Goal: Transaction & Acquisition: Download file/media

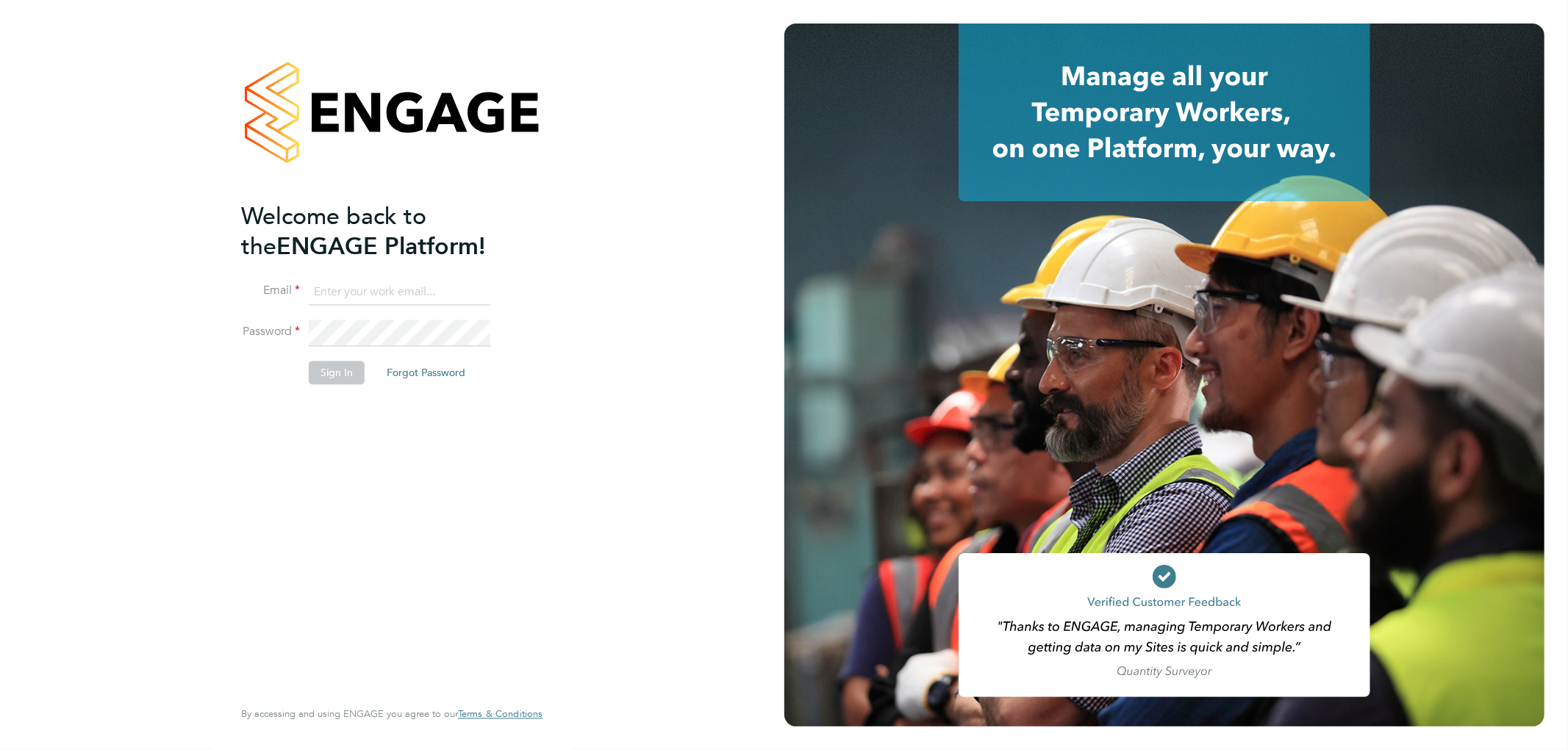
type input "k.owen@ionic.jobs"
click at [332, 372] on button "Sign In" at bounding box center [336, 373] width 56 height 23
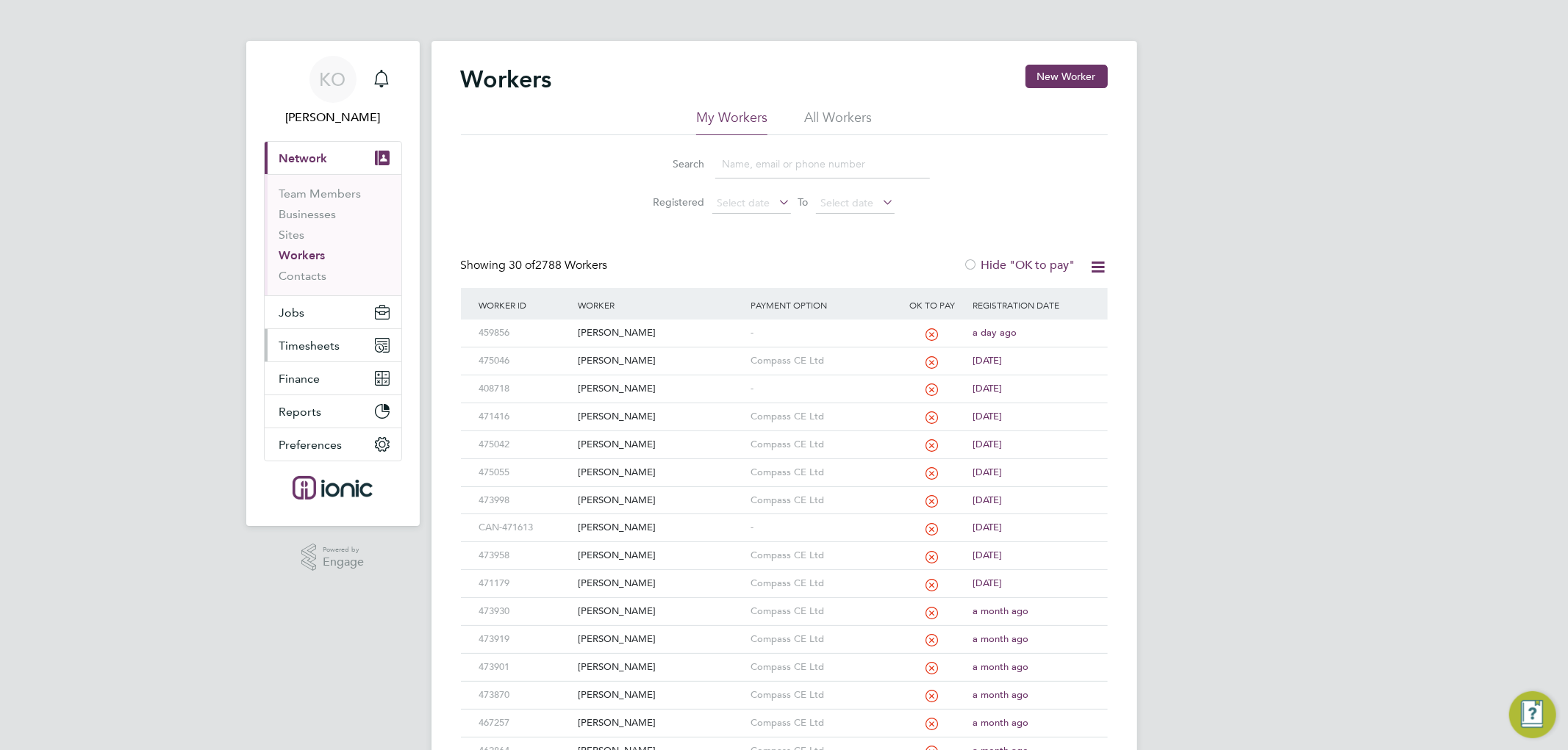
click at [312, 339] on span "Timesheets" at bounding box center [309, 345] width 61 height 14
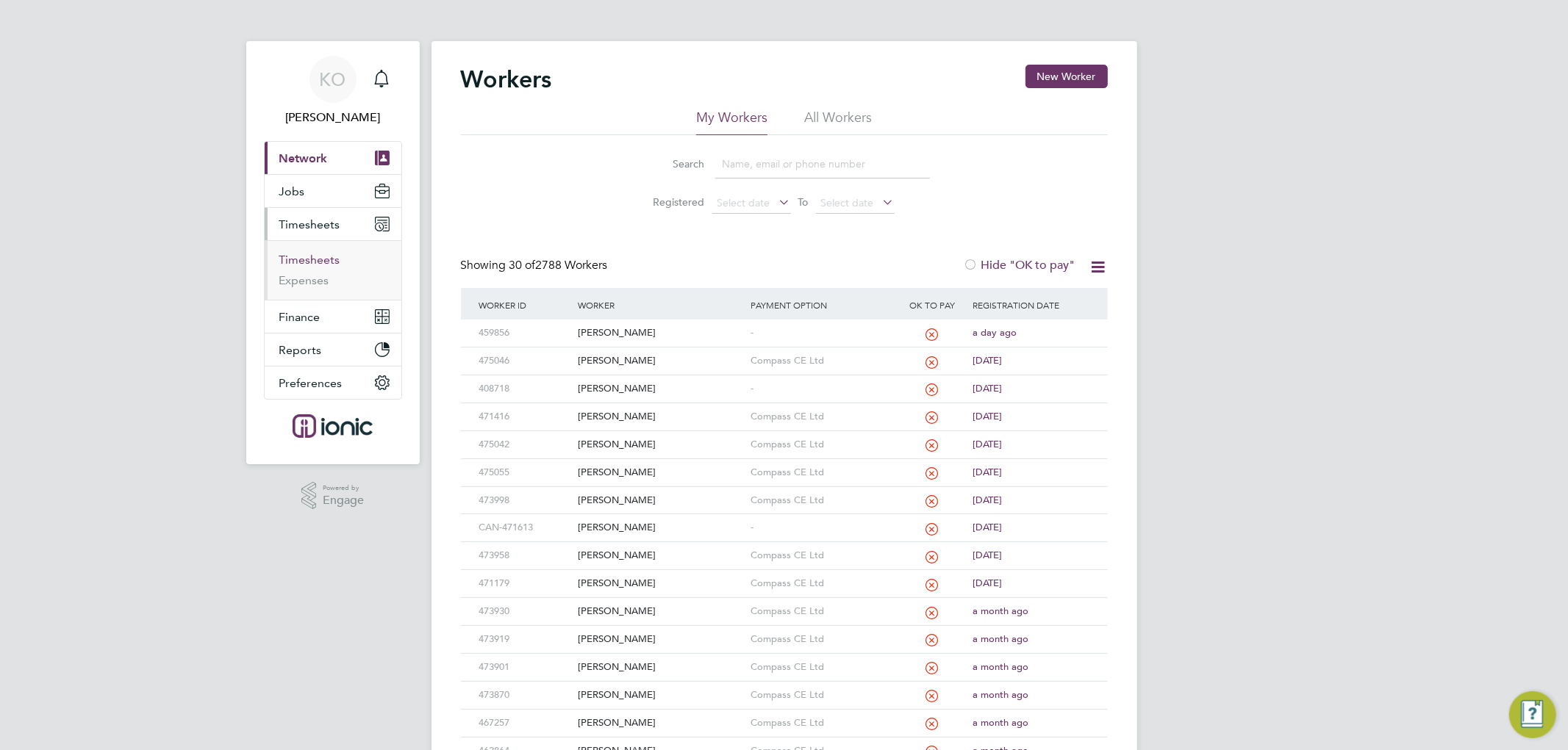
click at [321, 259] on link "Timesheets" at bounding box center [309, 259] width 61 height 14
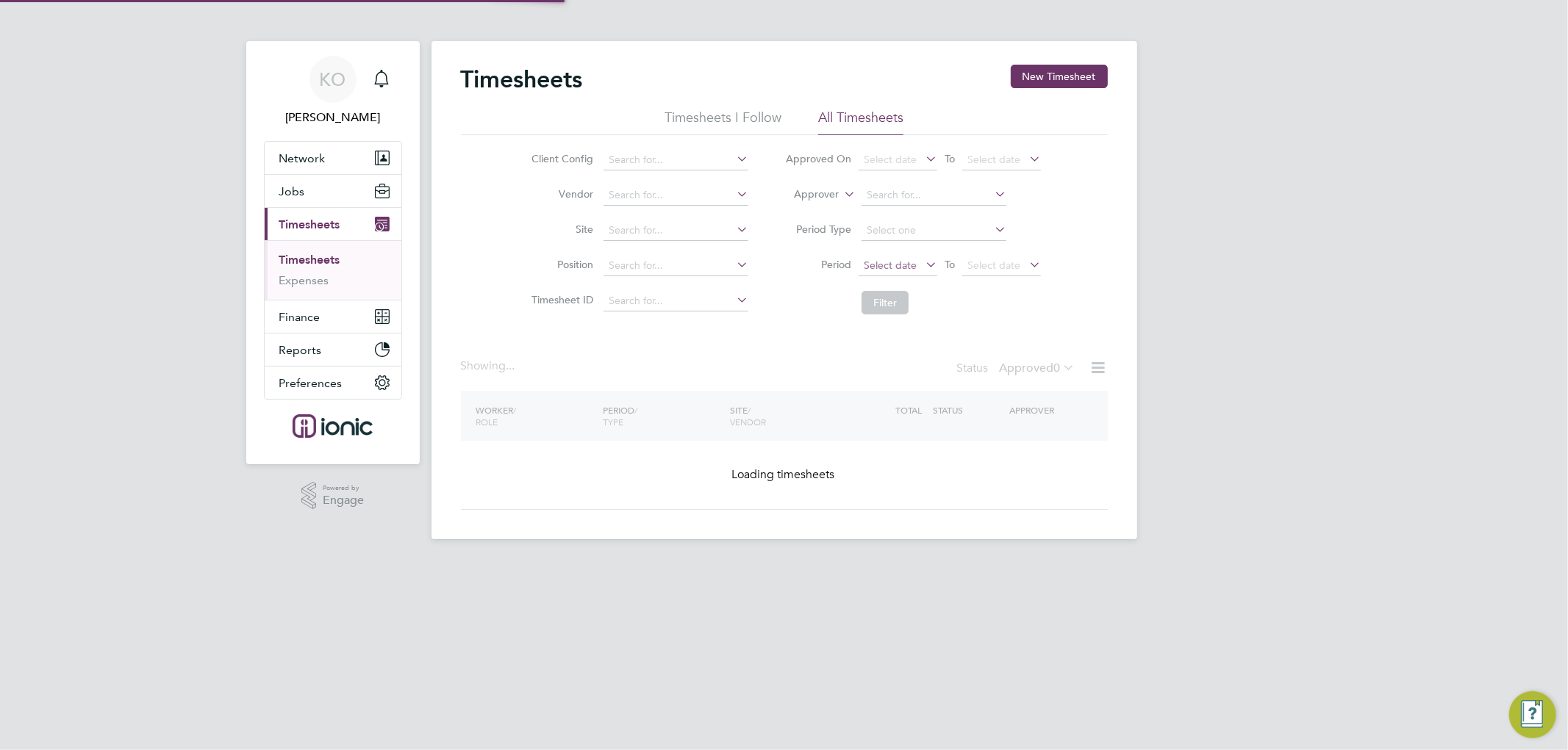
click at [886, 269] on span "Select date" at bounding box center [890, 265] width 53 height 13
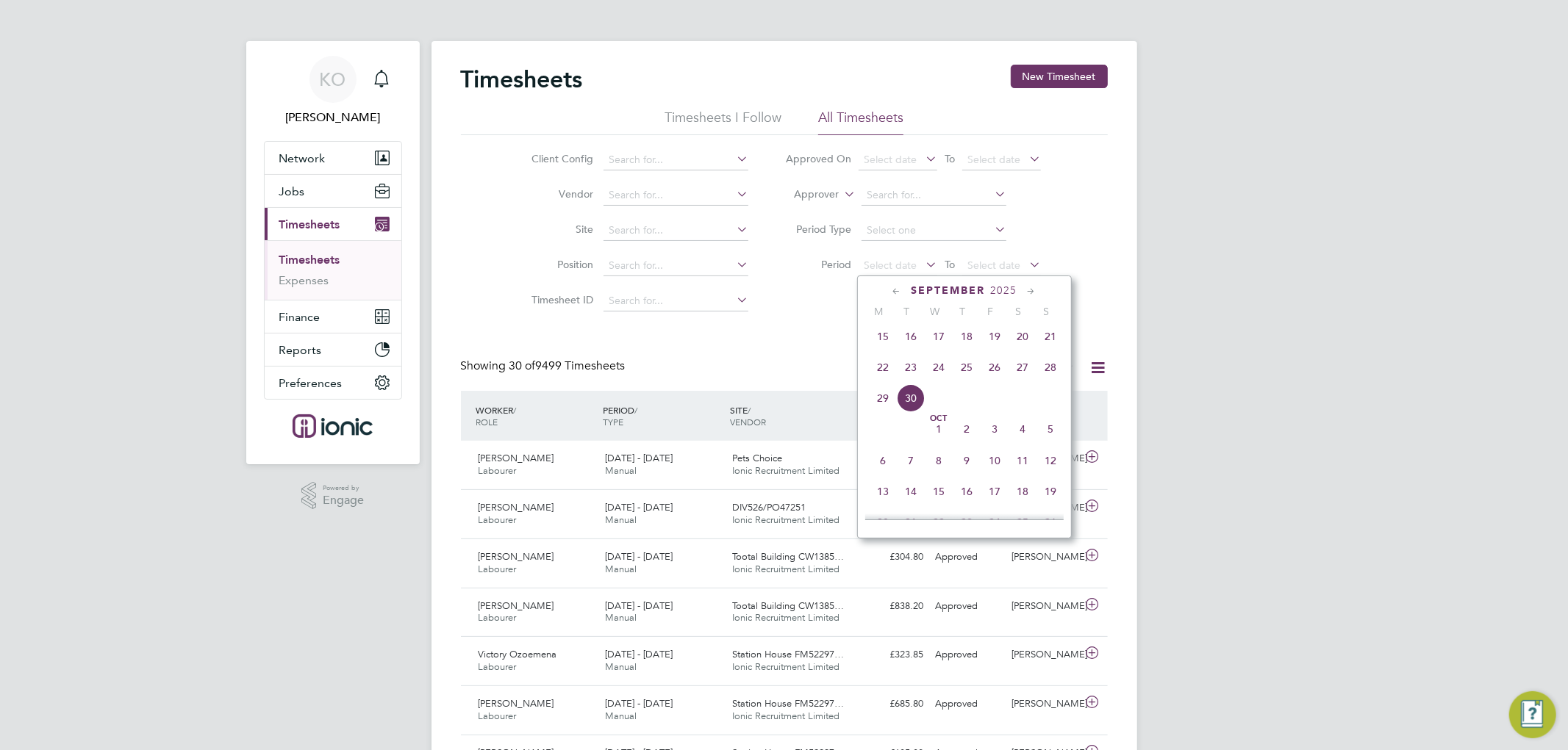
click at [883, 373] on span "22" at bounding box center [882, 367] width 28 height 28
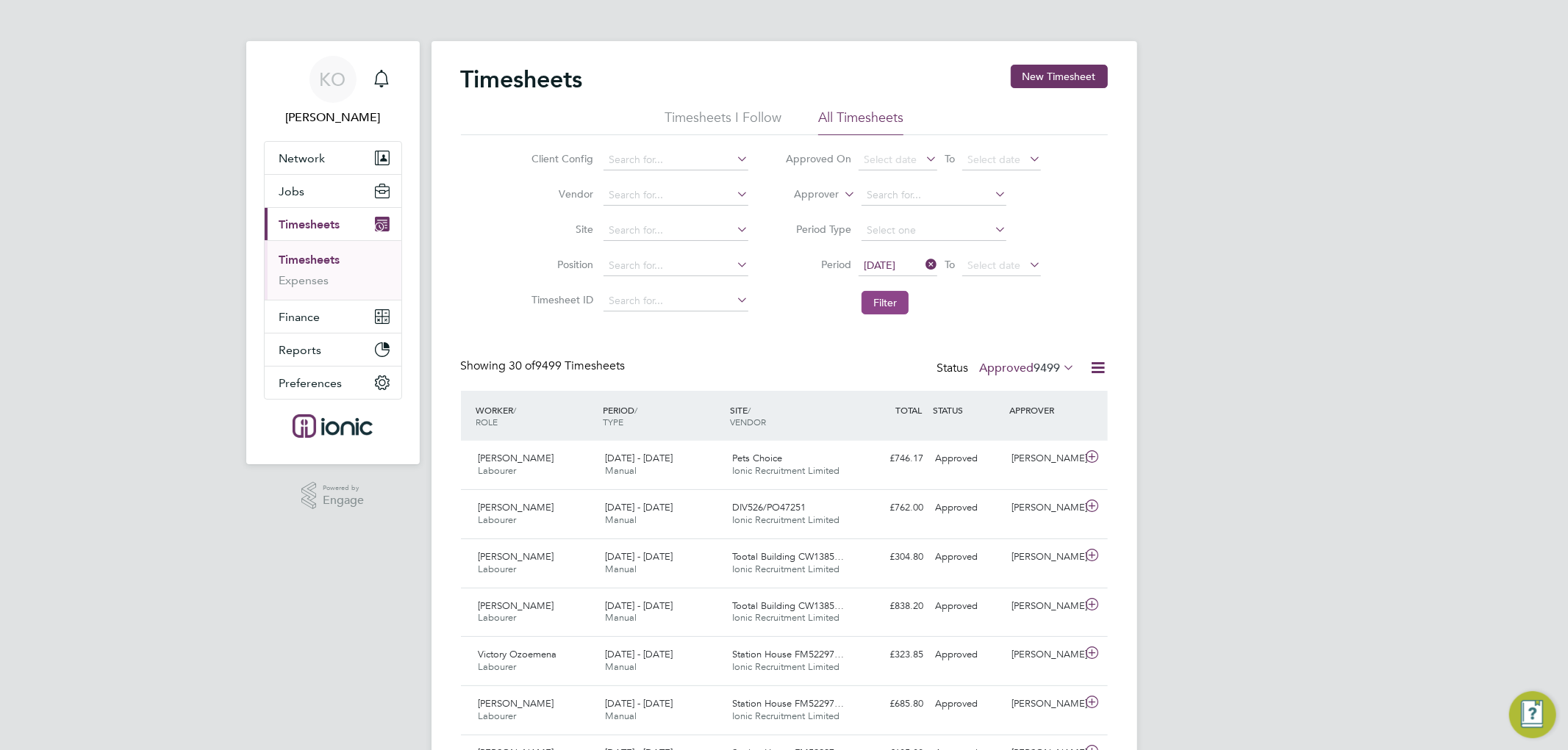
click at [879, 296] on button "Filter" at bounding box center [885, 302] width 47 height 23
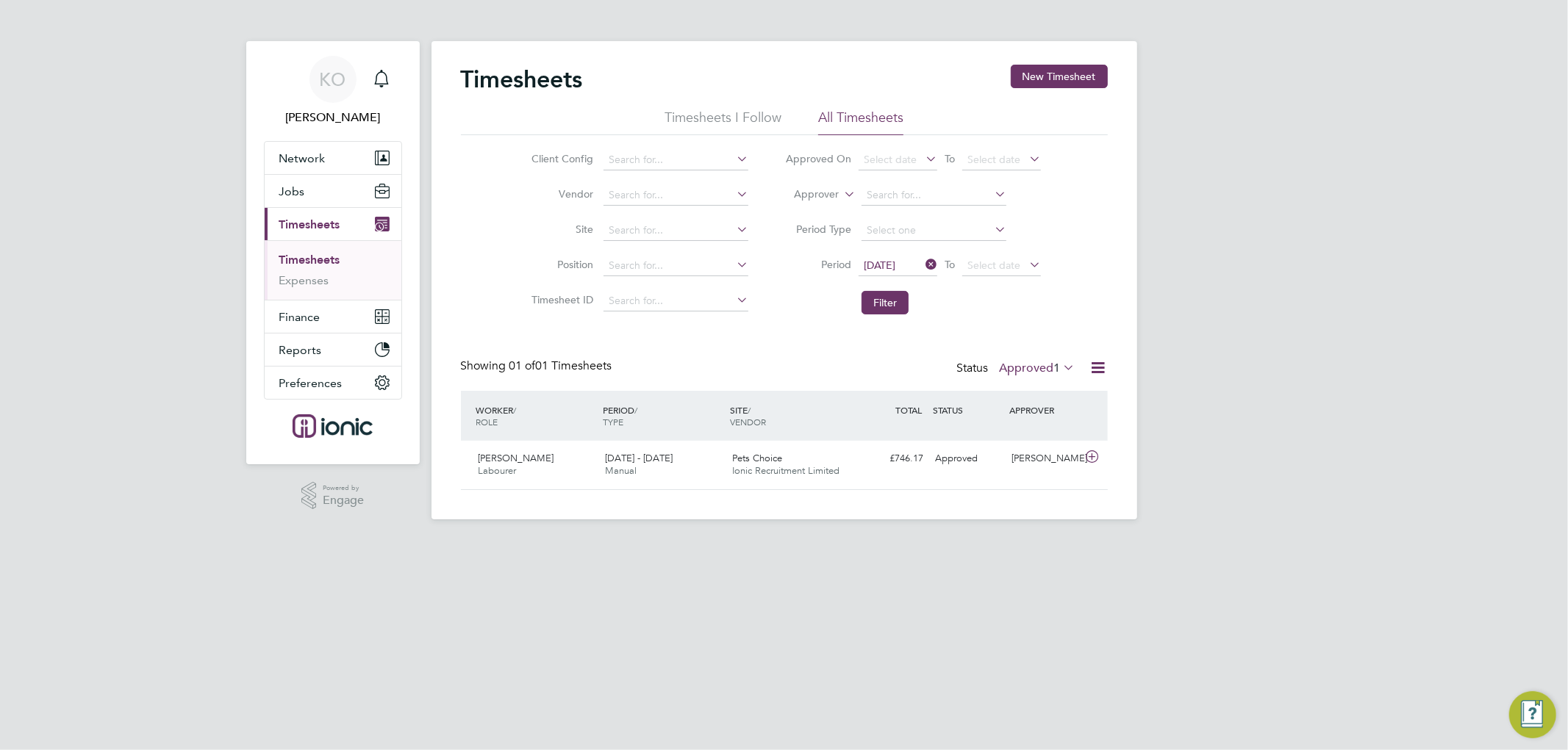
click at [1047, 363] on label "Approved 1" at bounding box center [1038, 368] width 76 height 15
click at [1026, 436] on li "Submitted" at bounding box center [1029, 434] width 68 height 20
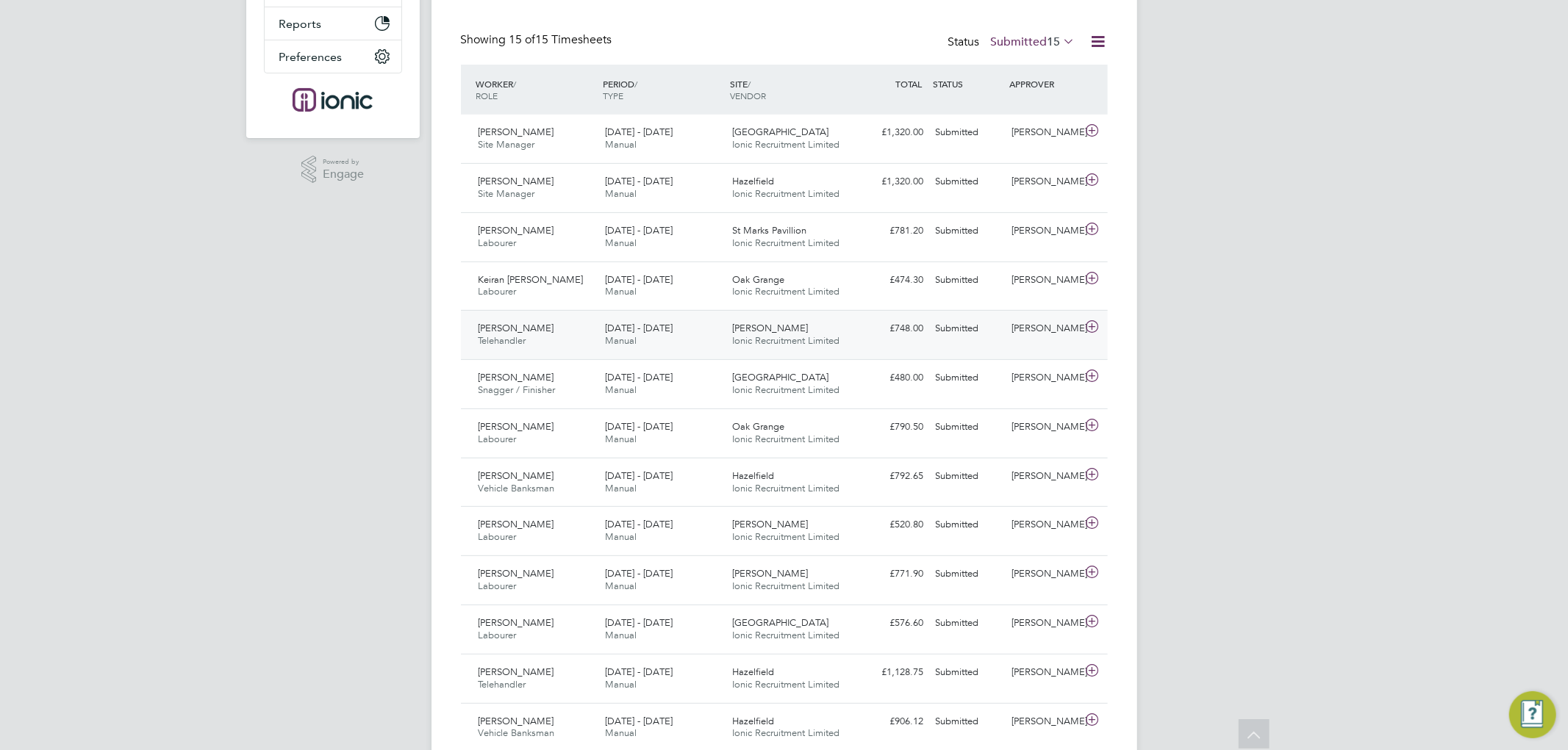
click at [819, 325] on div "[PERSON_NAME] Ionic Recruitment Limited" at bounding box center [789, 335] width 127 height 36
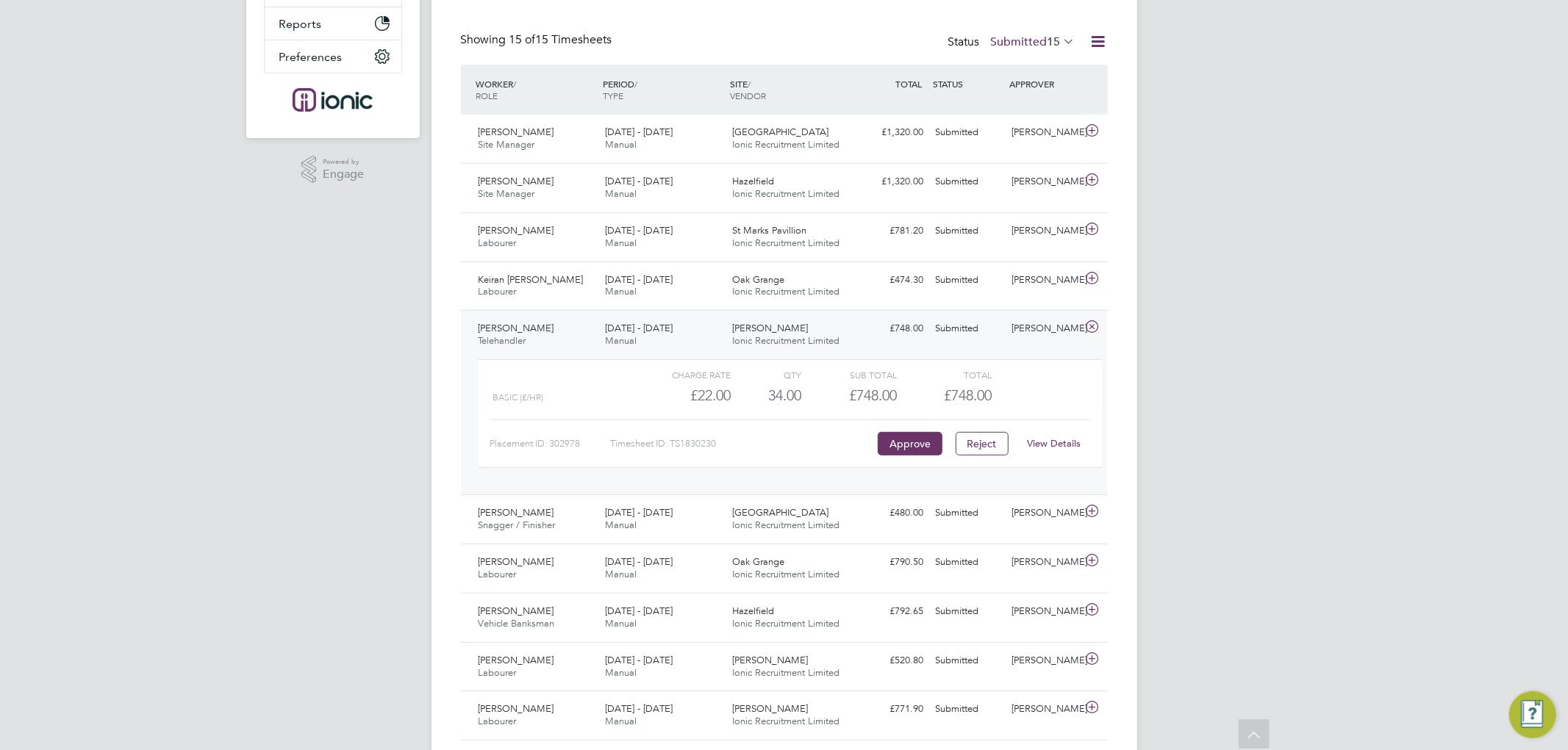
click at [816, 324] on div "[PERSON_NAME] Ionic Recruitment Limited" at bounding box center [789, 335] width 127 height 36
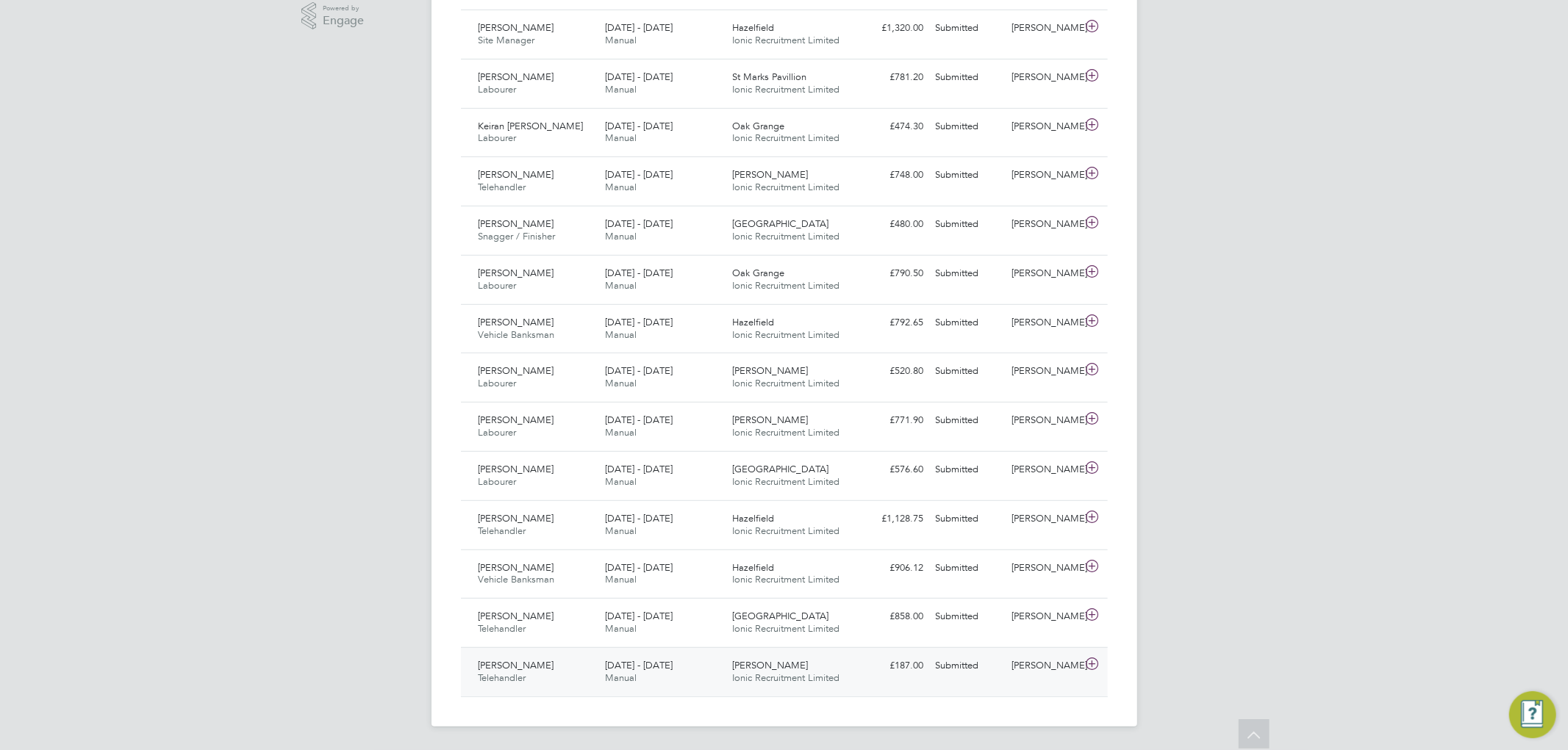
click at [780, 672] on span "Ionic Recruitment Limited" at bounding box center [785, 677] width 108 height 12
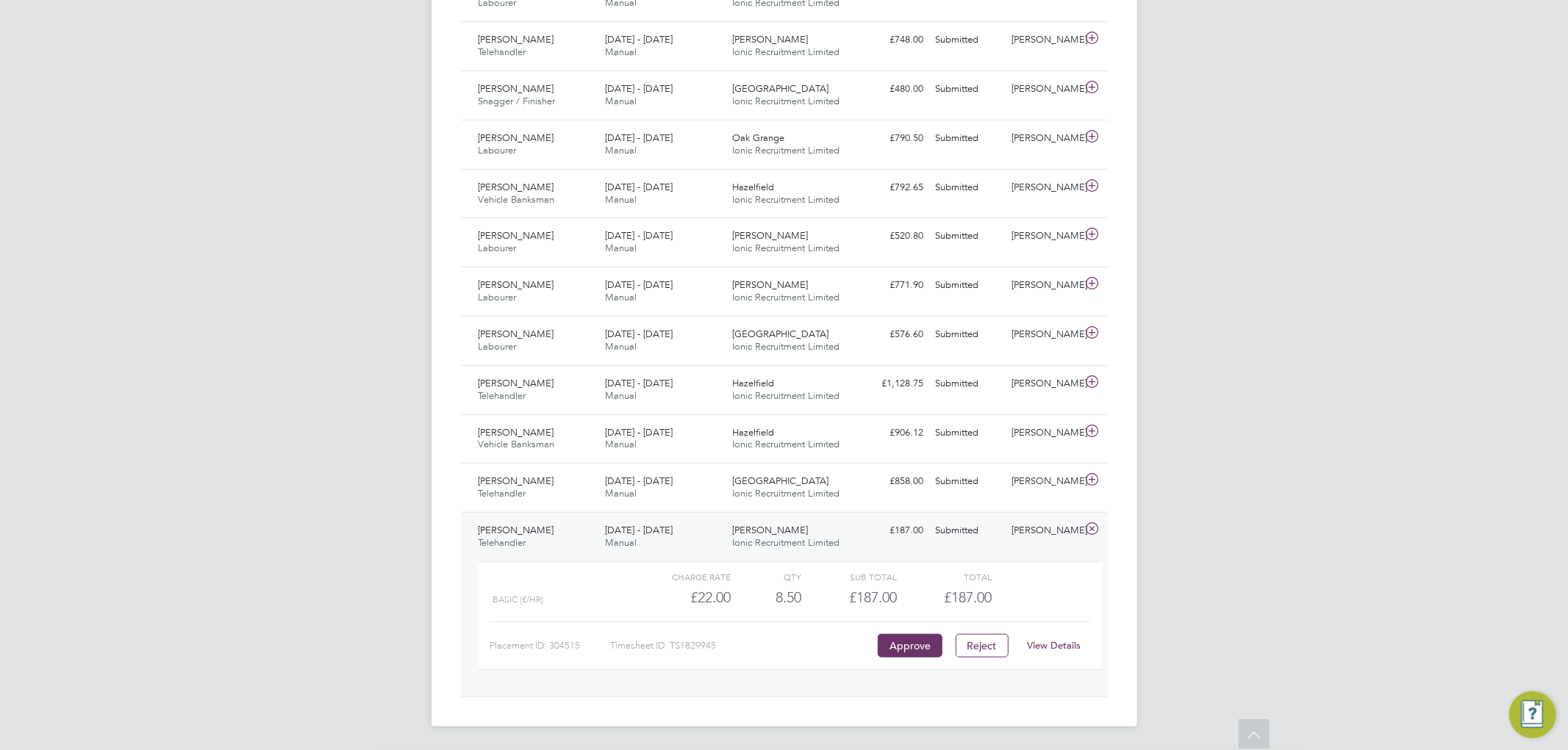
click at [770, 524] on span "[PERSON_NAME]" at bounding box center [770, 529] width 76 height 12
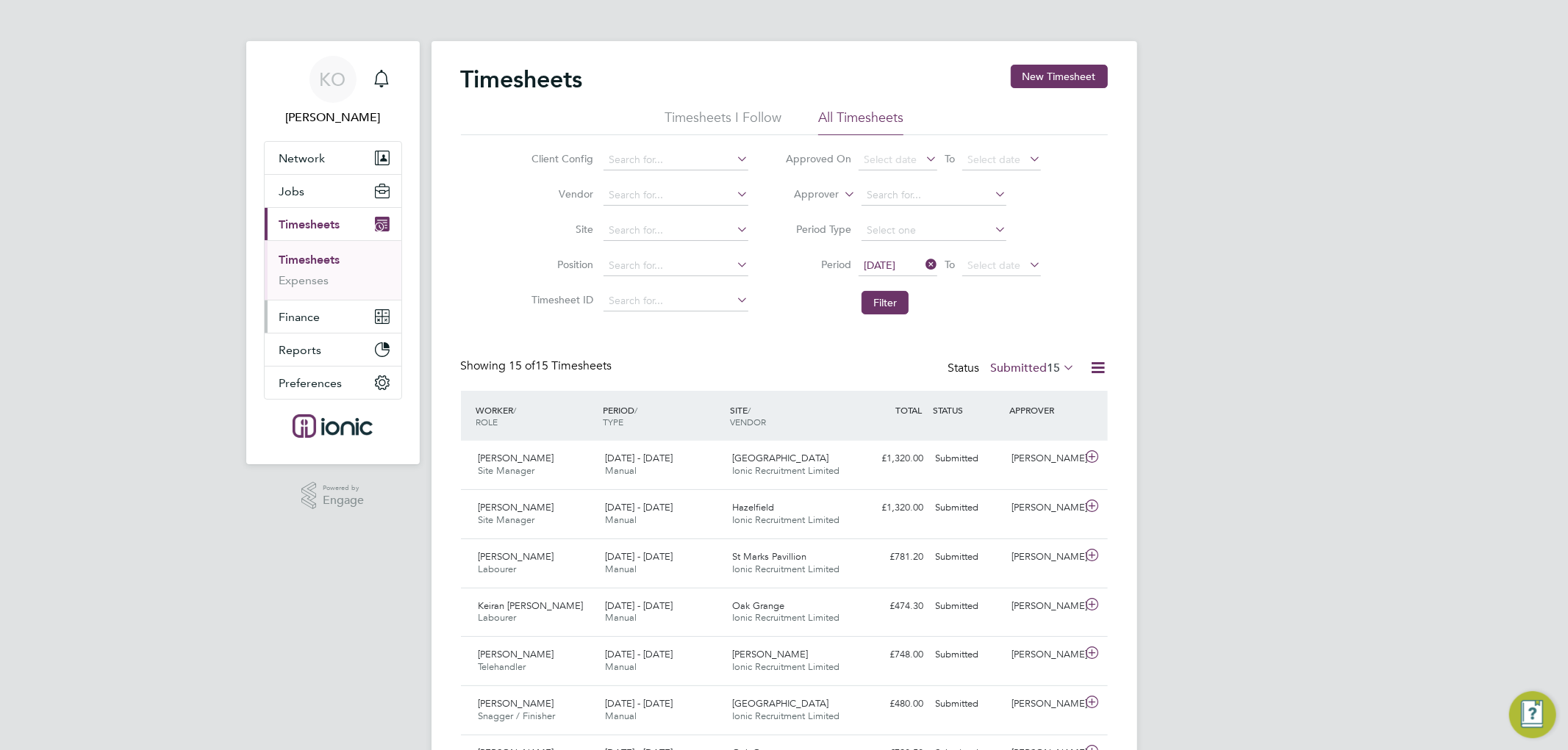
click at [290, 314] on span "Finance" at bounding box center [299, 317] width 41 height 14
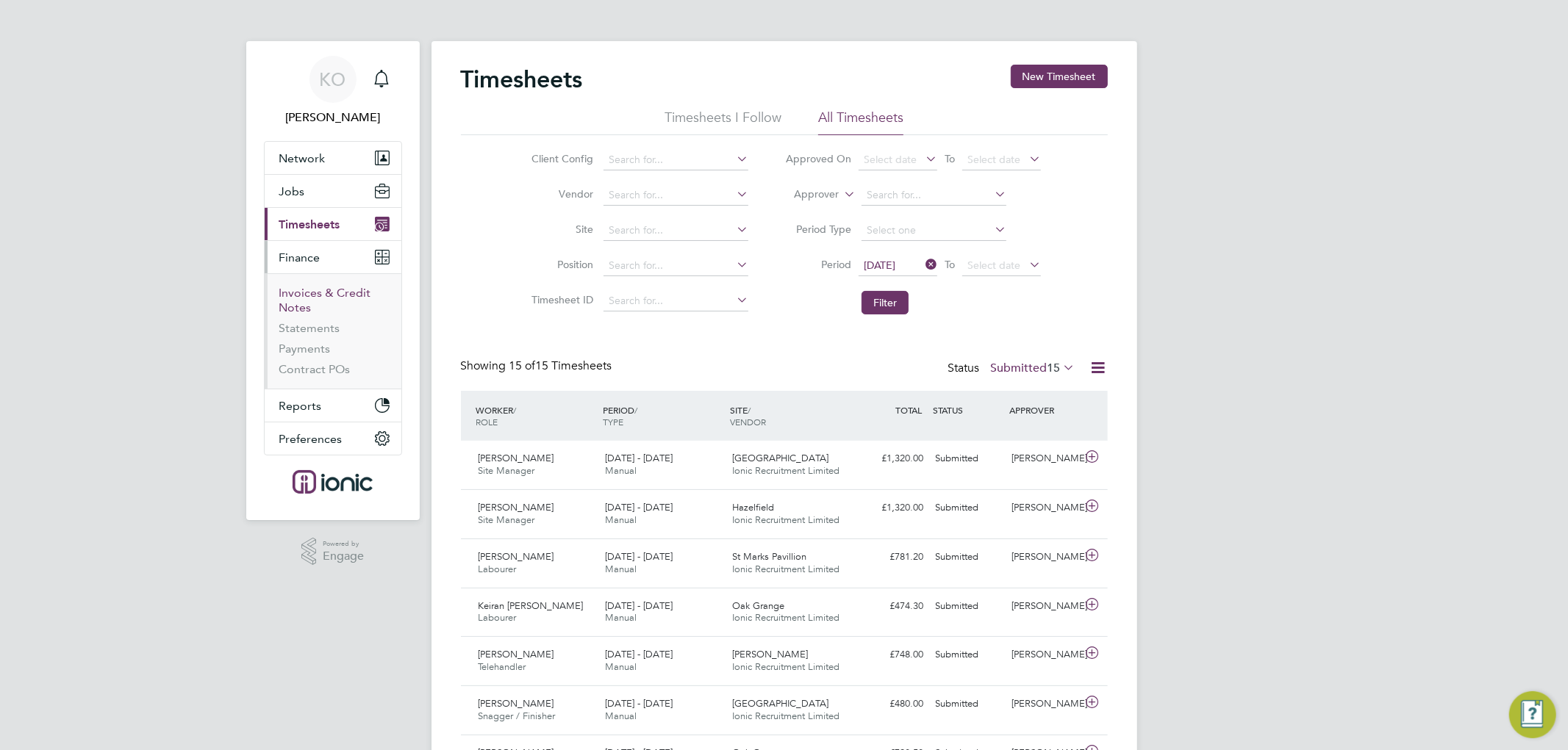
click at [304, 314] on link "Invoices & Credit Notes" at bounding box center [325, 300] width 92 height 28
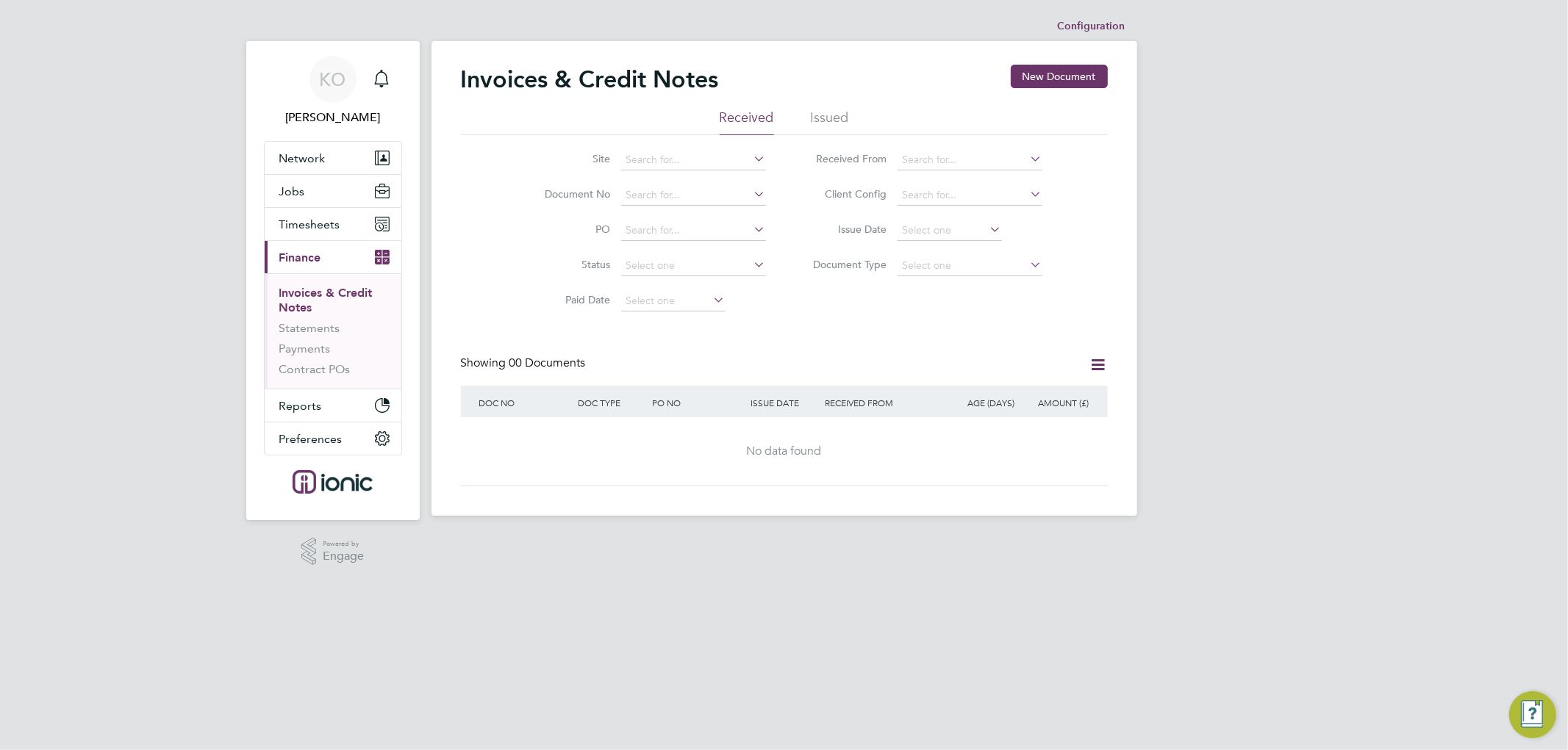
click at [833, 119] on li "Issued" at bounding box center [829, 122] width 38 height 27
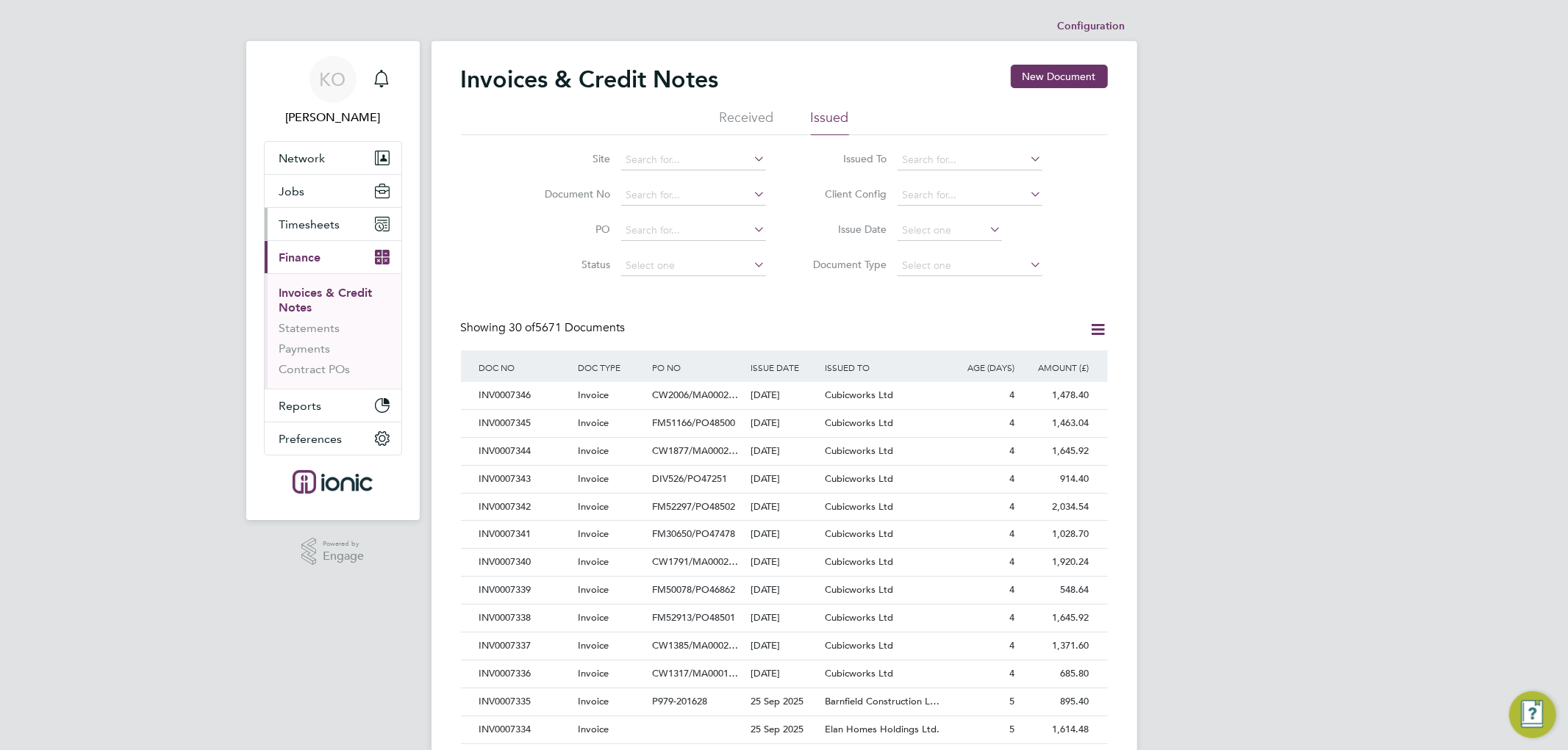
click at [304, 217] on span "Timesheets" at bounding box center [309, 224] width 61 height 14
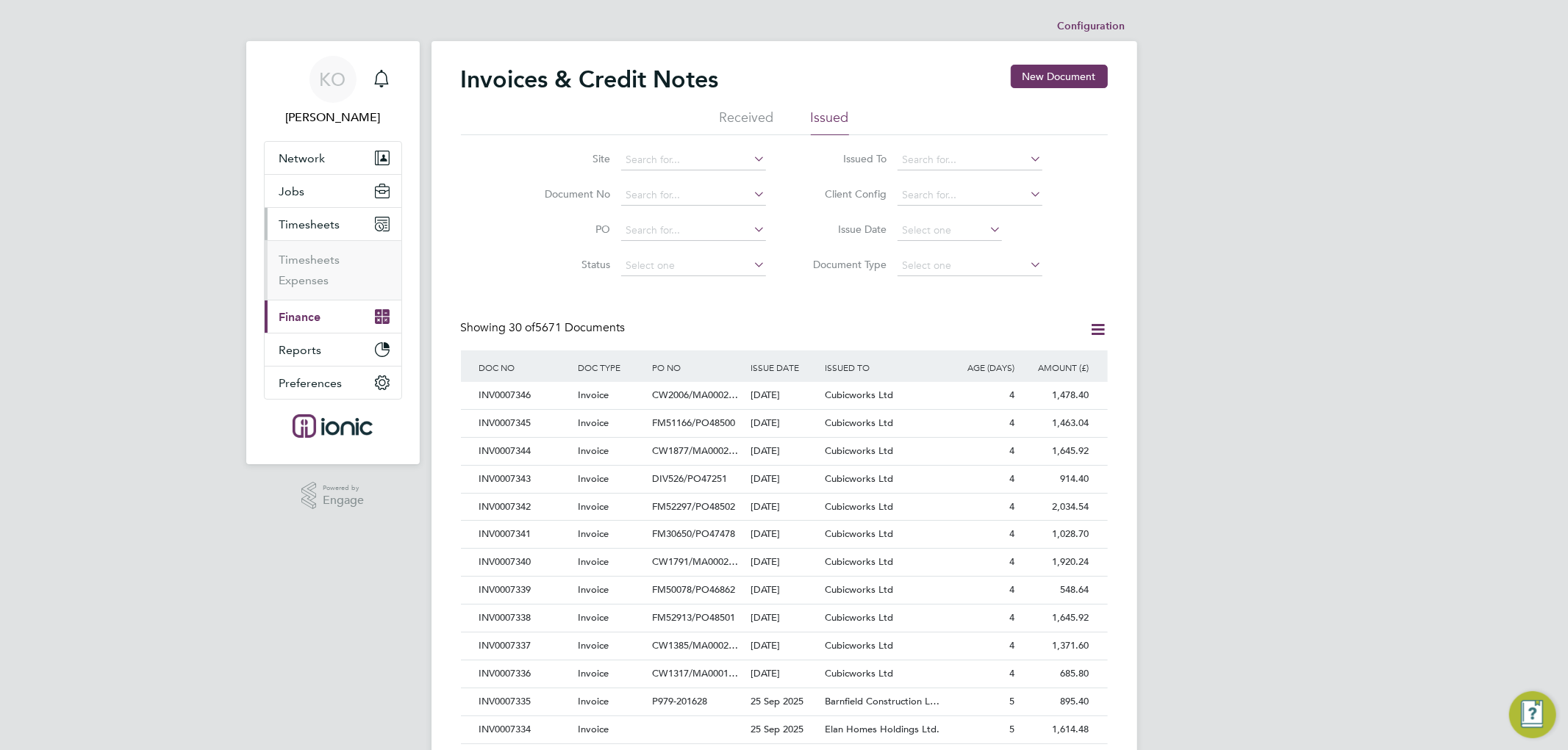
drag, startPoint x: 295, startPoint y: 243, endPoint x: 290, endPoint y: 250, distance: 8.6
click at [293, 244] on ul "Timesheets Expenses" at bounding box center [332, 270] width 137 height 60
click at [291, 258] on link "Timesheets" at bounding box center [309, 259] width 61 height 14
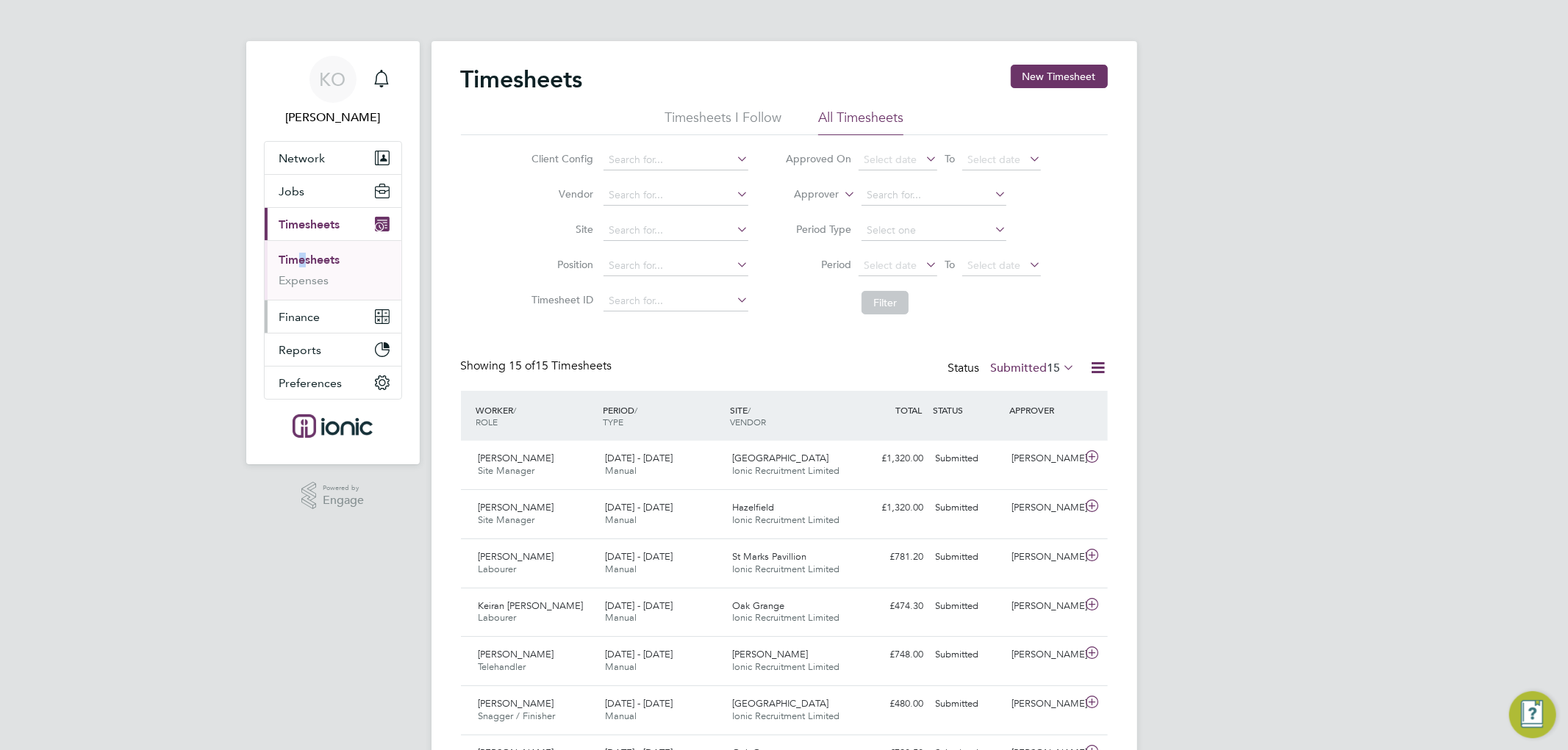
click at [306, 324] on span "Finance" at bounding box center [299, 317] width 41 height 14
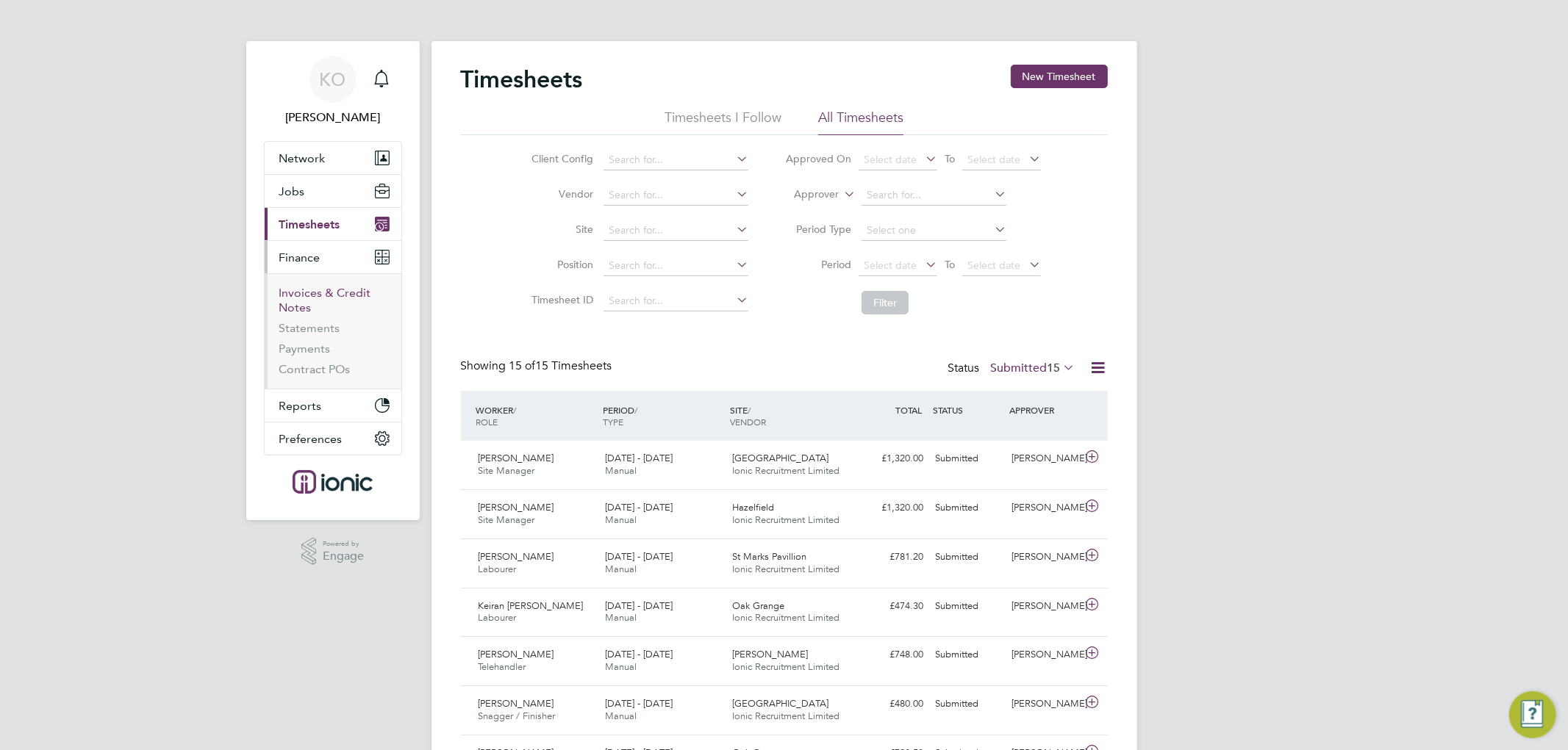
click at [315, 295] on link "Invoices & Credit Notes" at bounding box center [325, 300] width 92 height 28
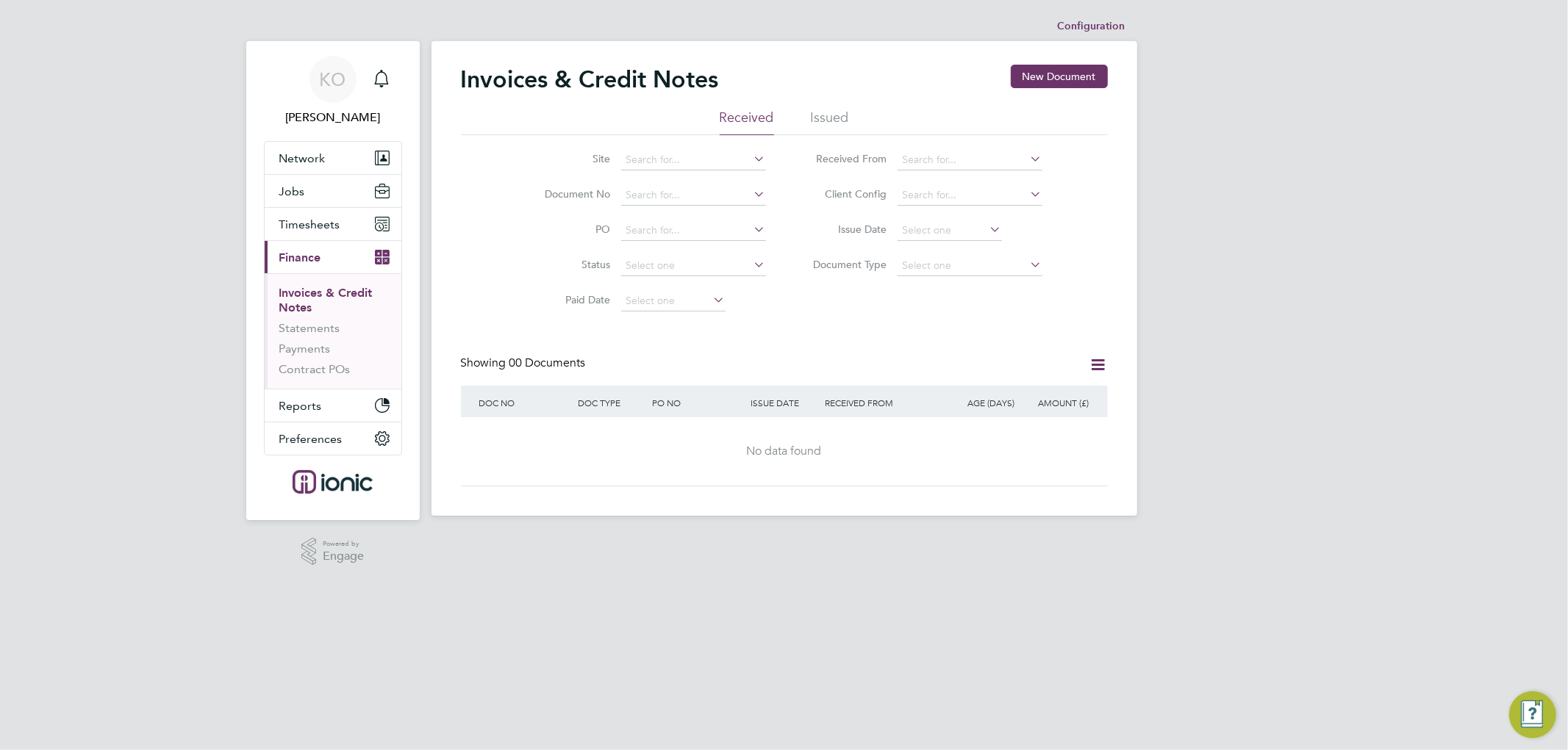
click at [835, 121] on li "Issued" at bounding box center [829, 122] width 38 height 27
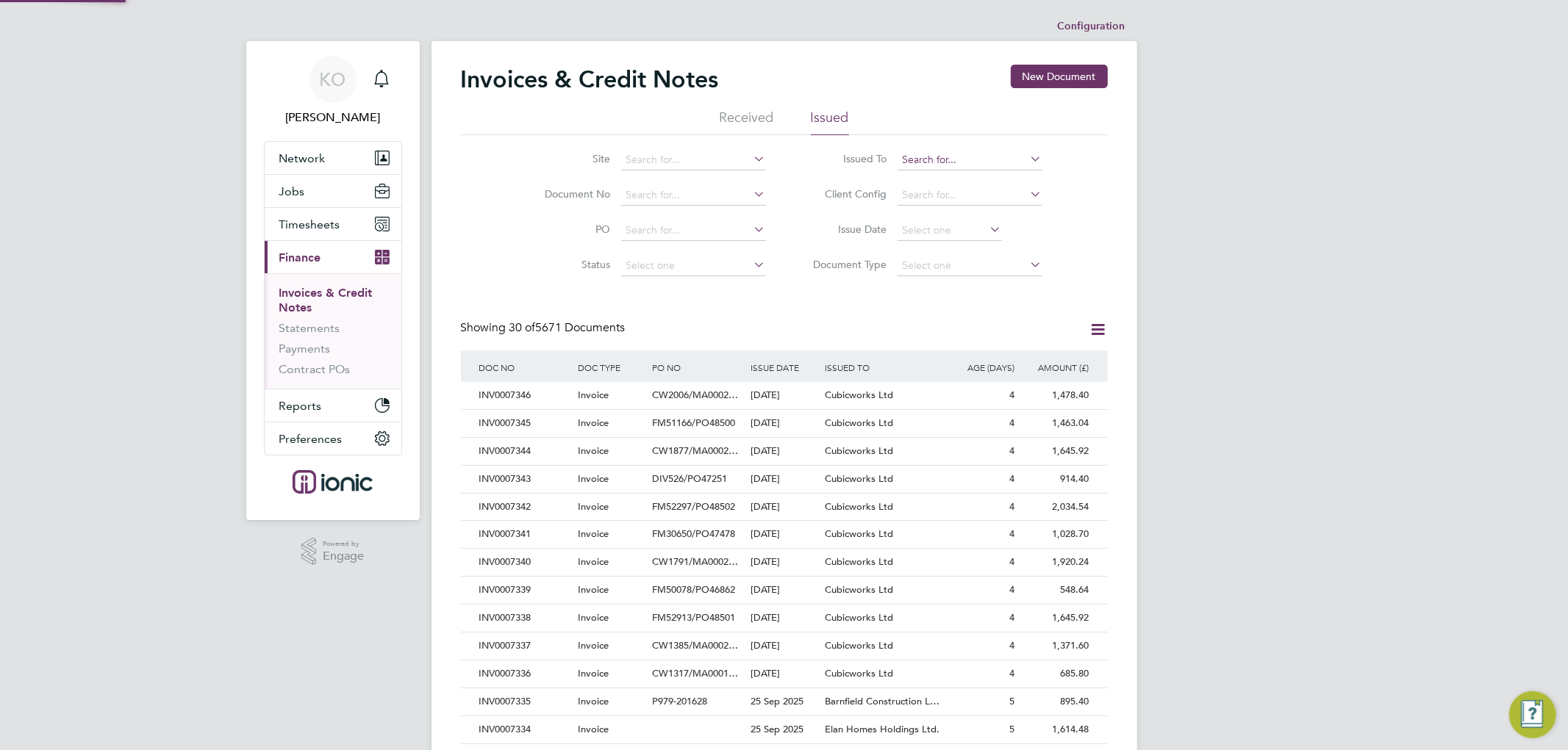
click at [975, 162] on input at bounding box center [970, 159] width 145 height 20
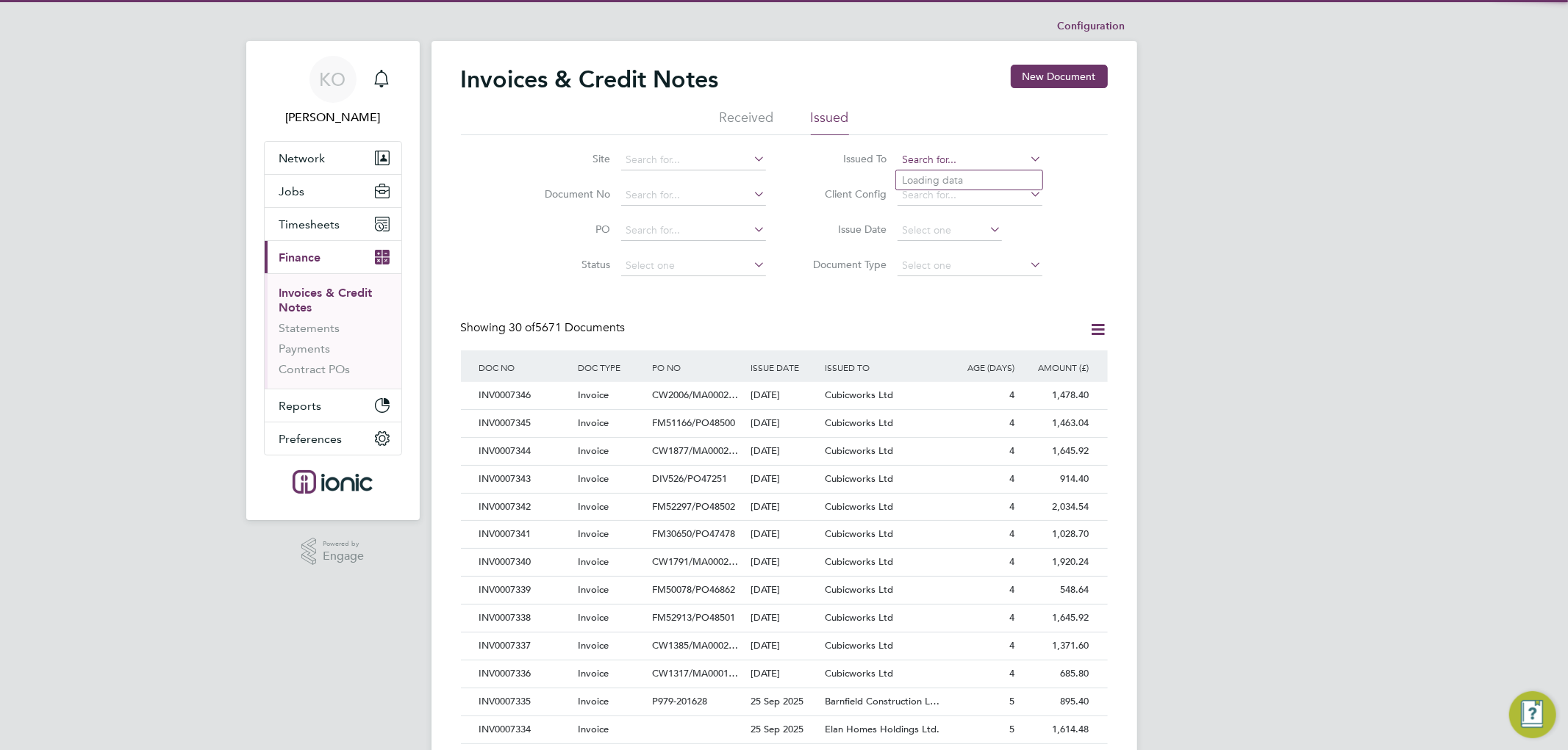
scroll to position [27, 99]
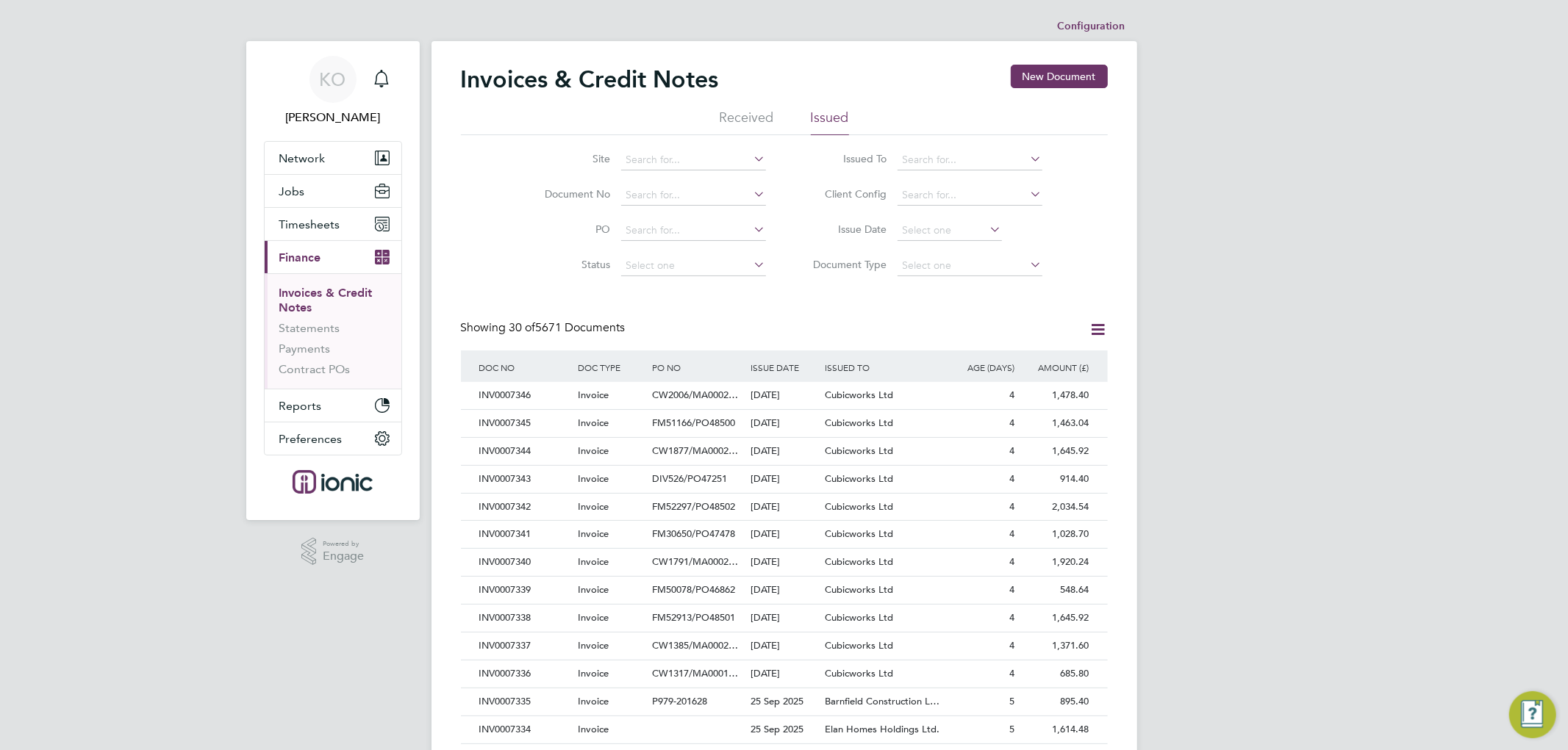
click at [971, 202] on li "Barnfield Construction Limited" at bounding box center [994, 200] width 196 height 20
type input "Barnfield Construction Limited"
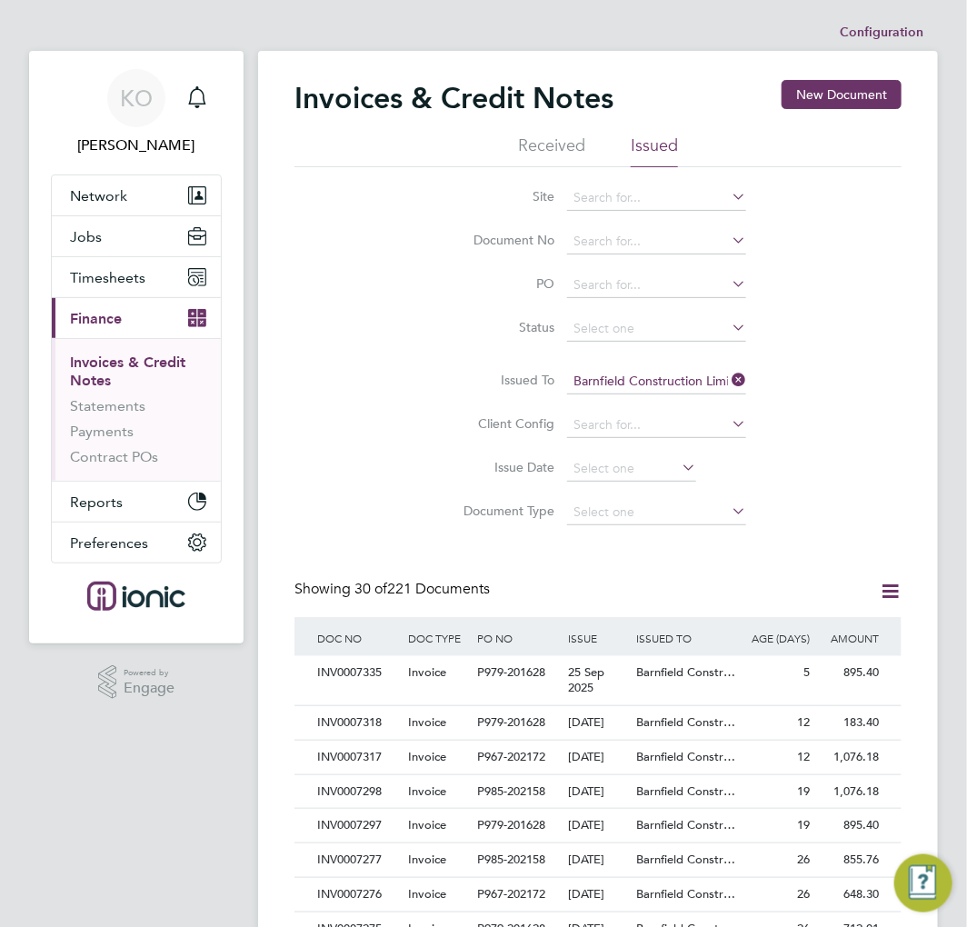
click at [358, 411] on div "Site Document No PO Status Paid Date Issued To Barnfield Construction Limited R…" at bounding box center [597, 350] width 607 height 367
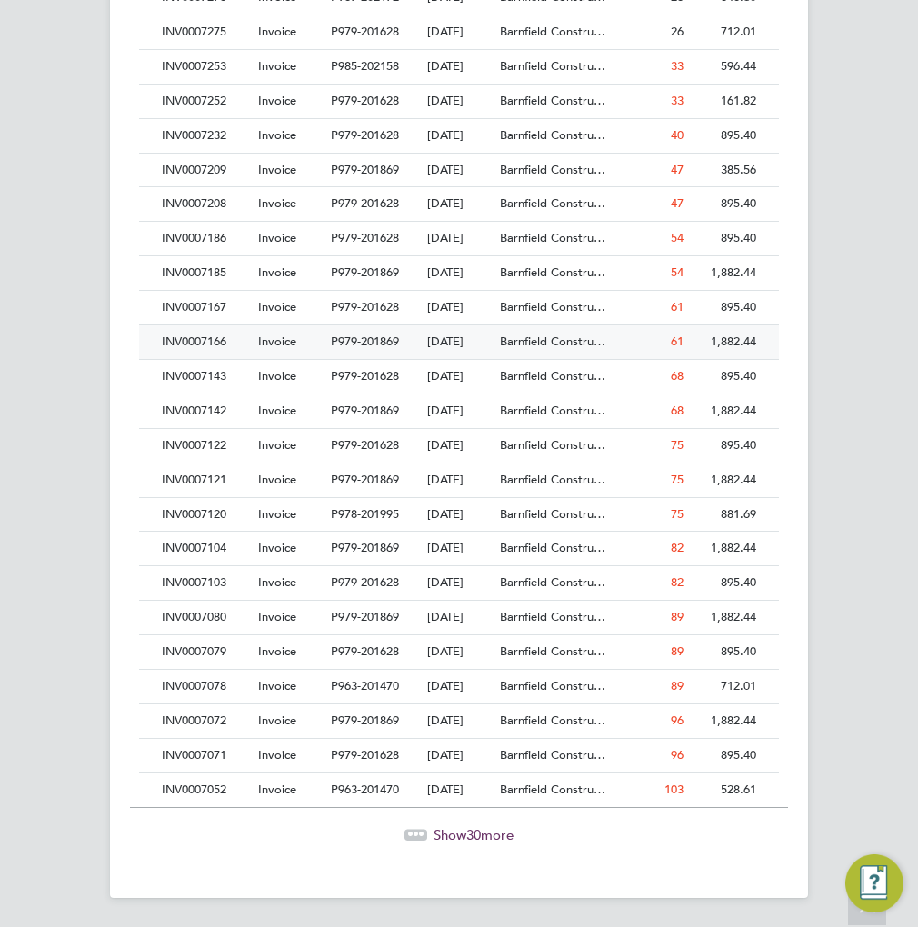
click at [244, 327] on div "INV0007166" at bounding box center [205, 342] width 96 height 34
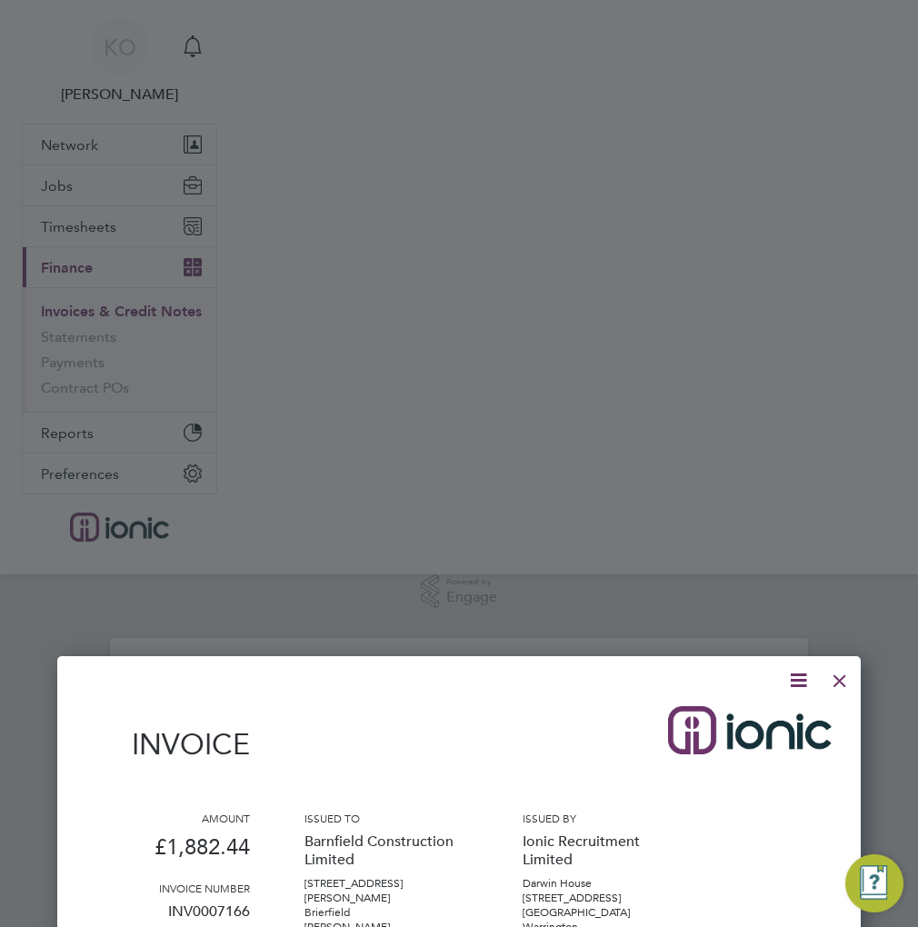
click at [803, 674] on icon at bounding box center [798, 680] width 23 height 23
click at [719, 723] on li "Download Invoice" at bounding box center [742, 723] width 125 height 25
click at [841, 680] on div at bounding box center [839, 676] width 33 height 33
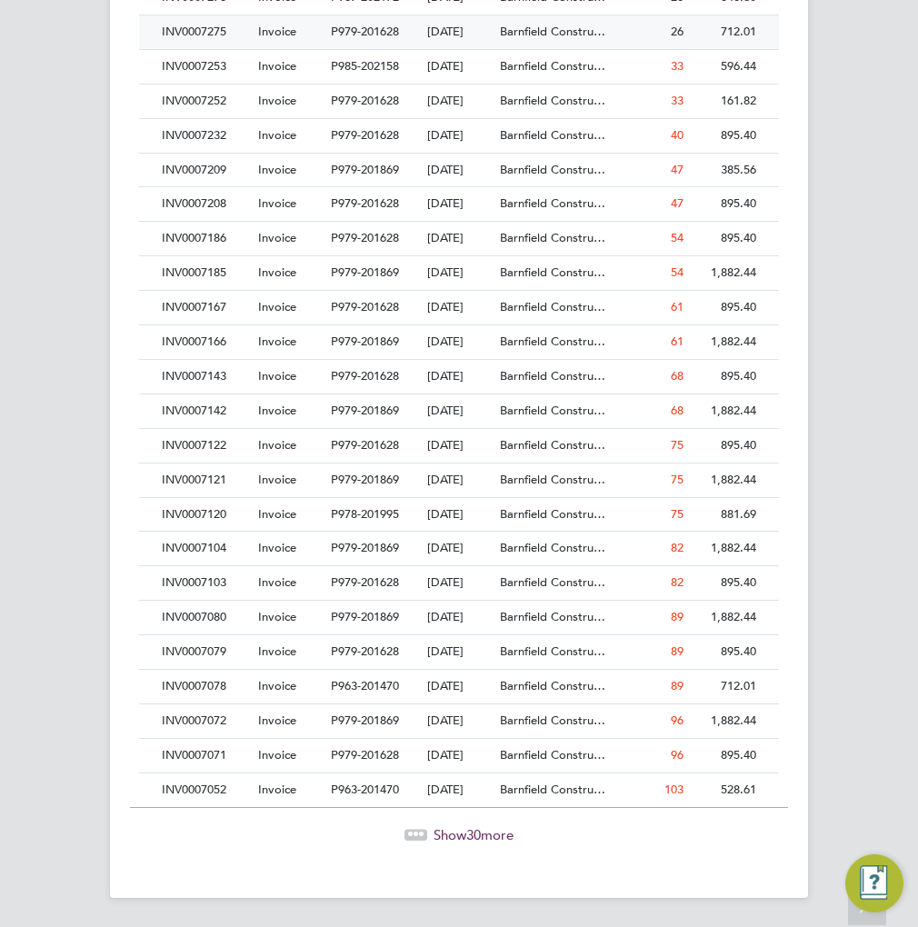
click at [214, 49] on div "INV0007275" at bounding box center [205, 32] width 96 height 34
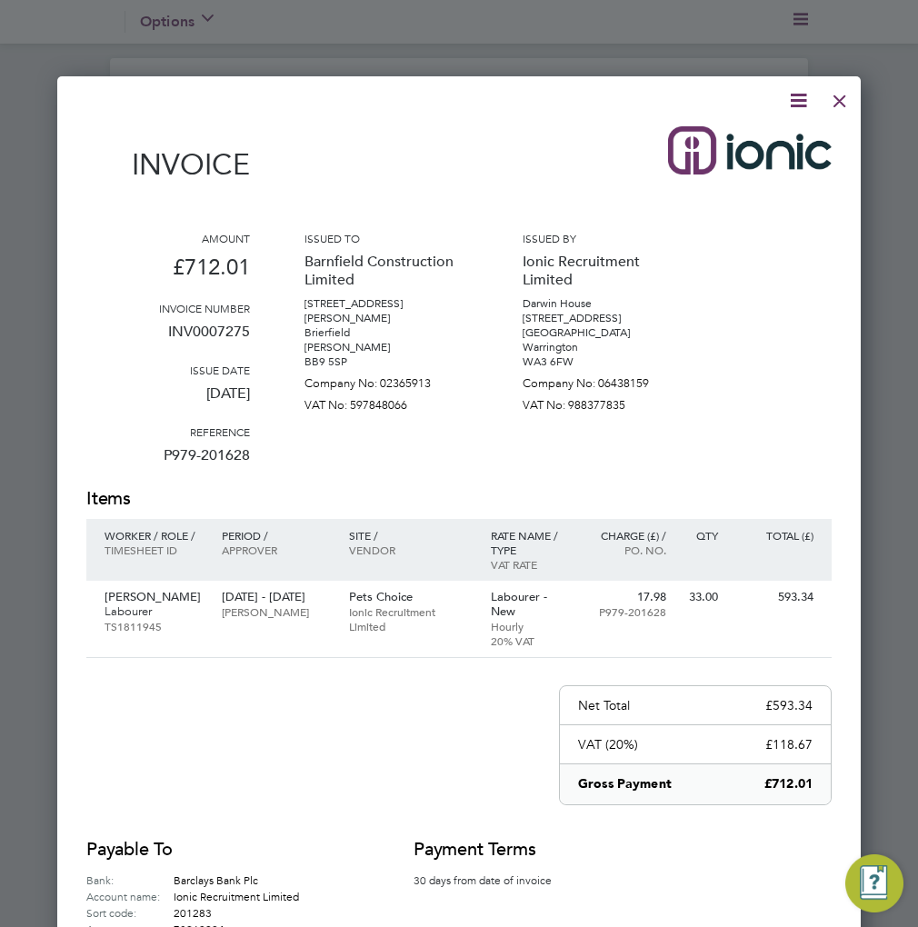
click at [803, 95] on icon at bounding box center [798, 100] width 23 height 23
click at [740, 142] on li "Download Invoice" at bounding box center [742, 143] width 125 height 25
click at [842, 98] on div at bounding box center [839, 96] width 33 height 33
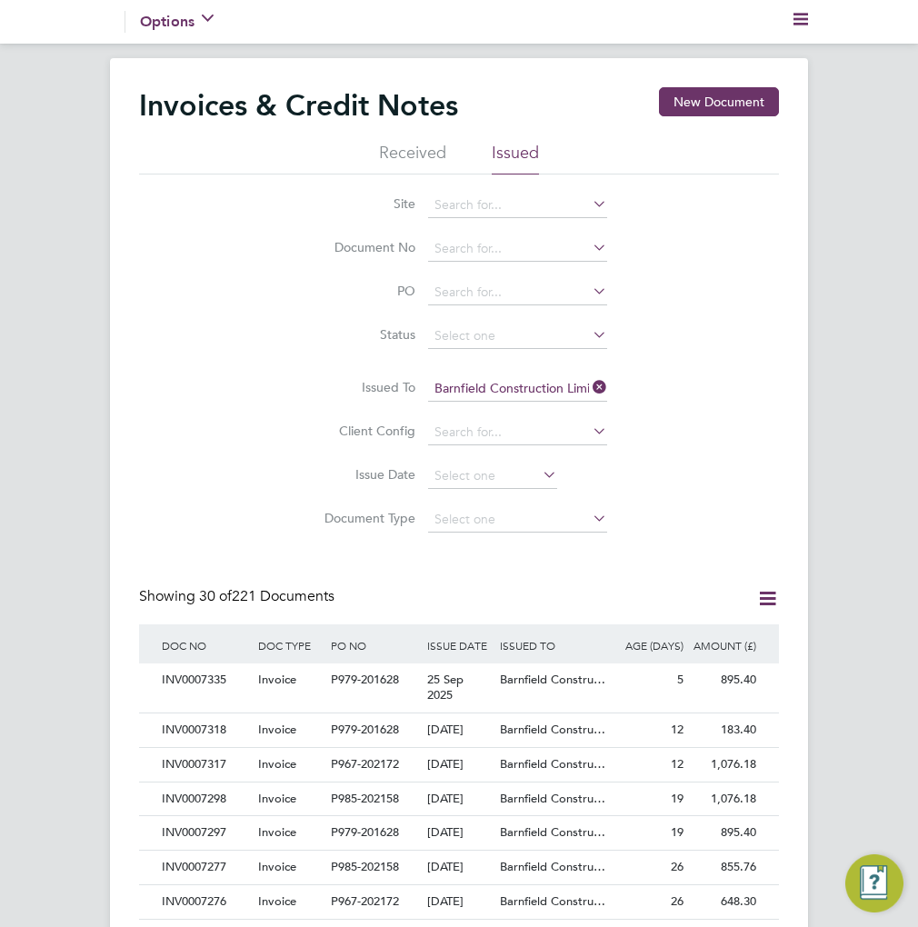
click at [192, 368] on div "Site Document No PO Status Paid Date Issued To Barnfield Construction Limited R…" at bounding box center [459, 357] width 640 height 367
click at [475, 241] on input at bounding box center [517, 248] width 179 height 25
click at [547, 274] on li "INV0007161" at bounding box center [517, 274] width 181 height 25
type input "INV0007161"
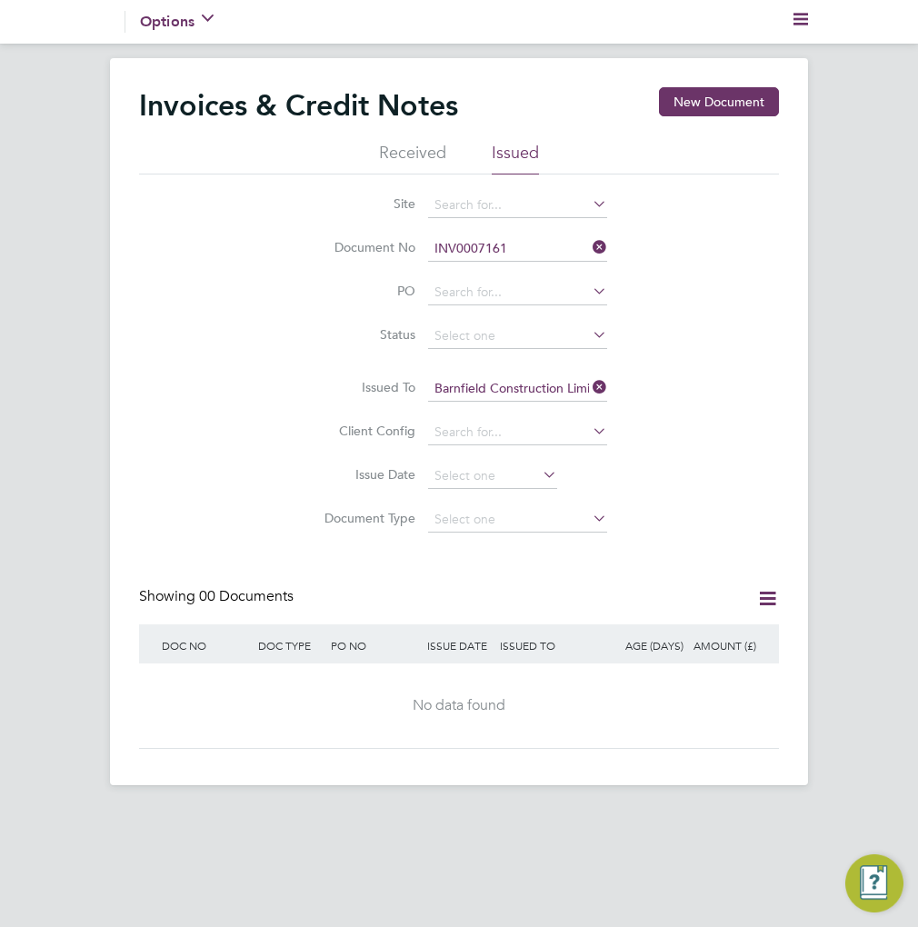
click at [589, 386] on icon at bounding box center [589, 386] width 0 height 25
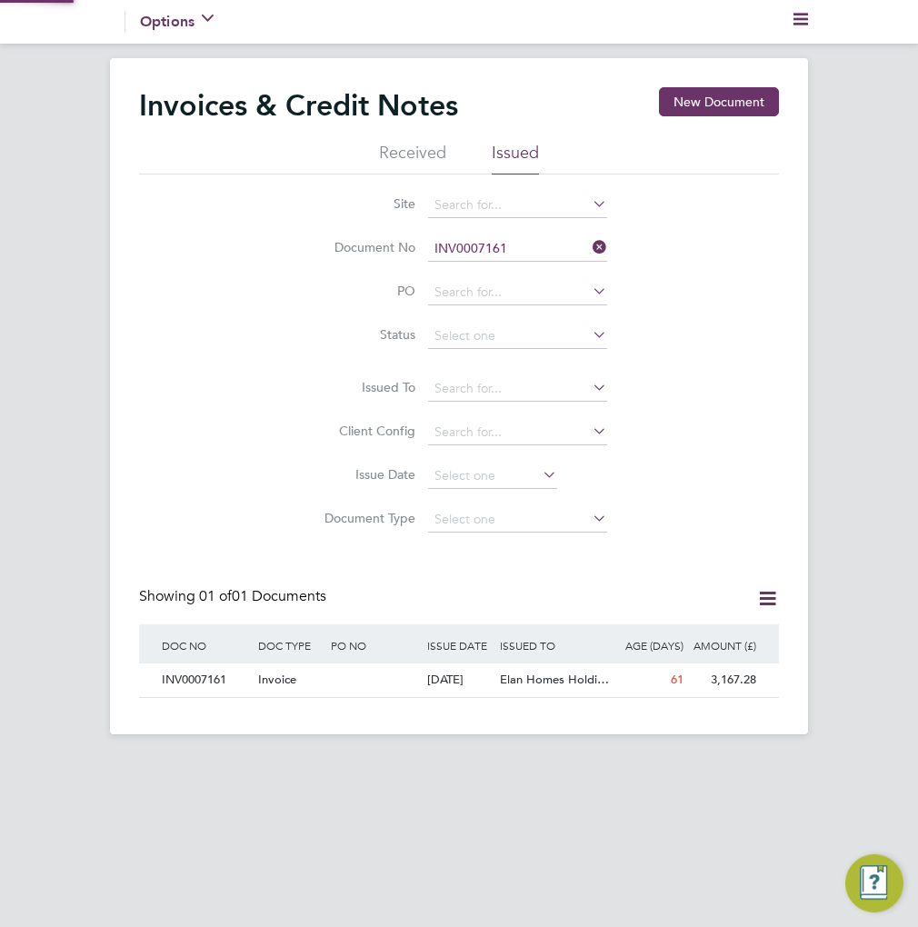
scroll to position [34, 96]
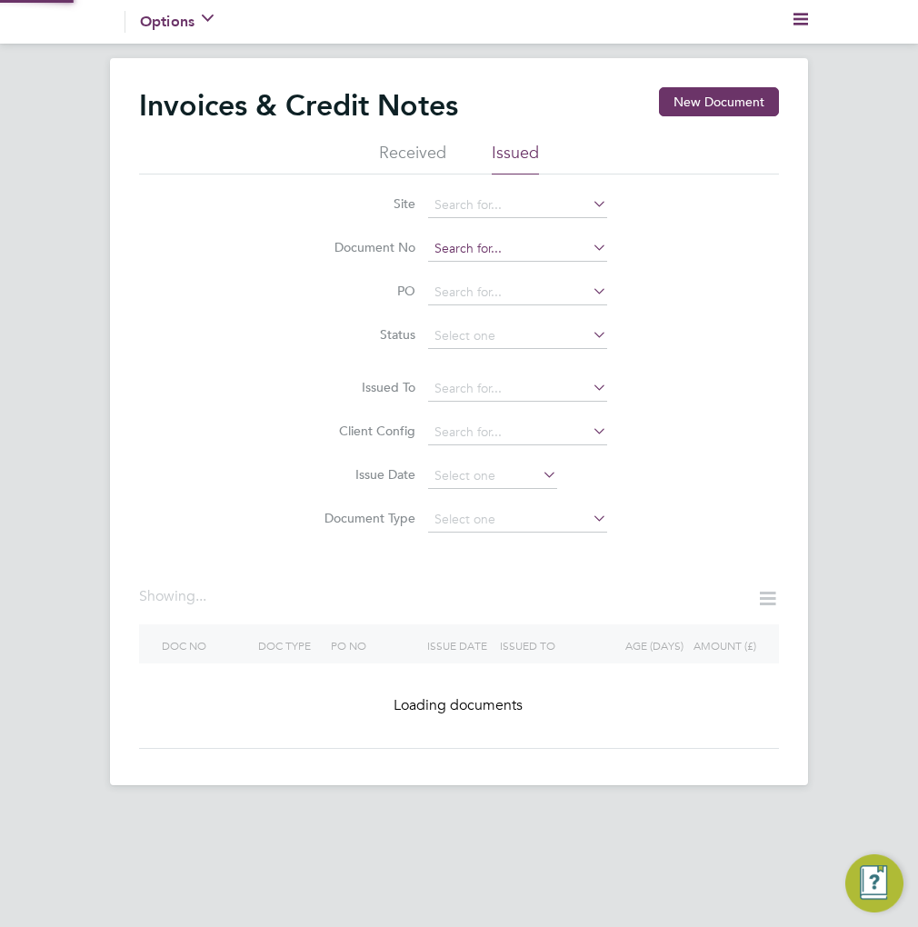
click at [538, 253] on input at bounding box center [517, 248] width 179 height 25
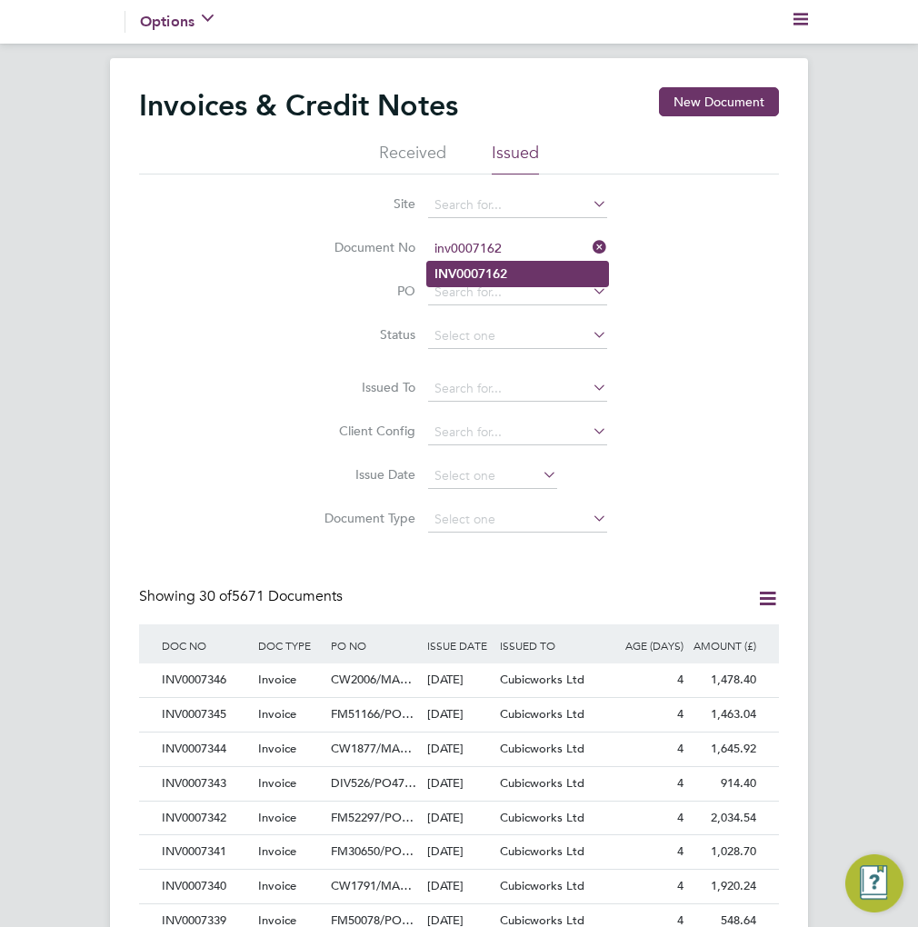
click at [523, 265] on li "INV0007162" at bounding box center [517, 274] width 181 height 25
type input "INV0007162"
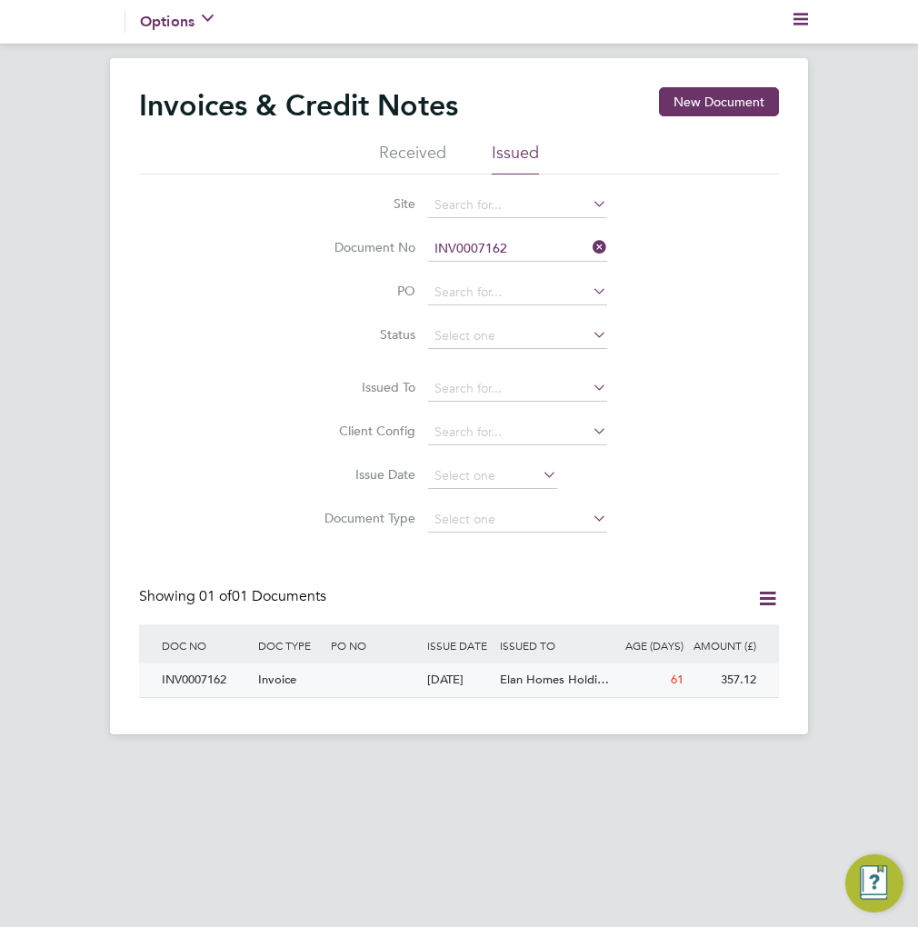
click at [534, 677] on span "Elan Homes Holdi…" at bounding box center [554, 679] width 109 height 15
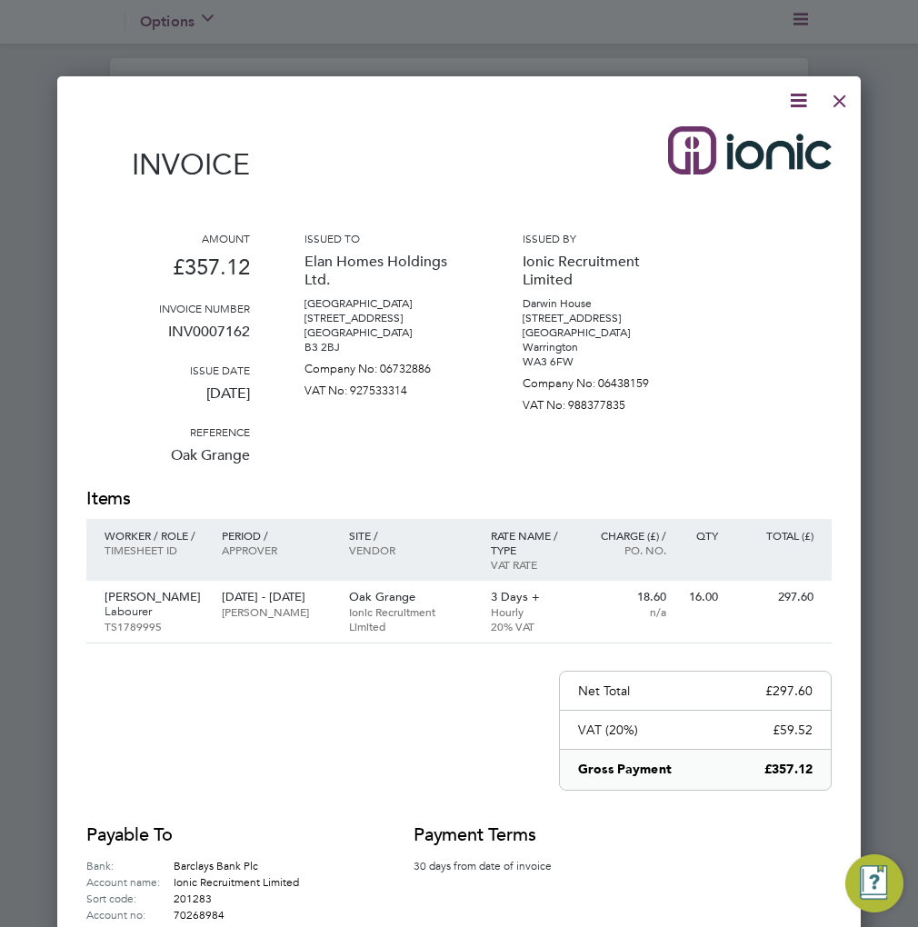
click at [847, 103] on div at bounding box center [839, 96] width 33 height 33
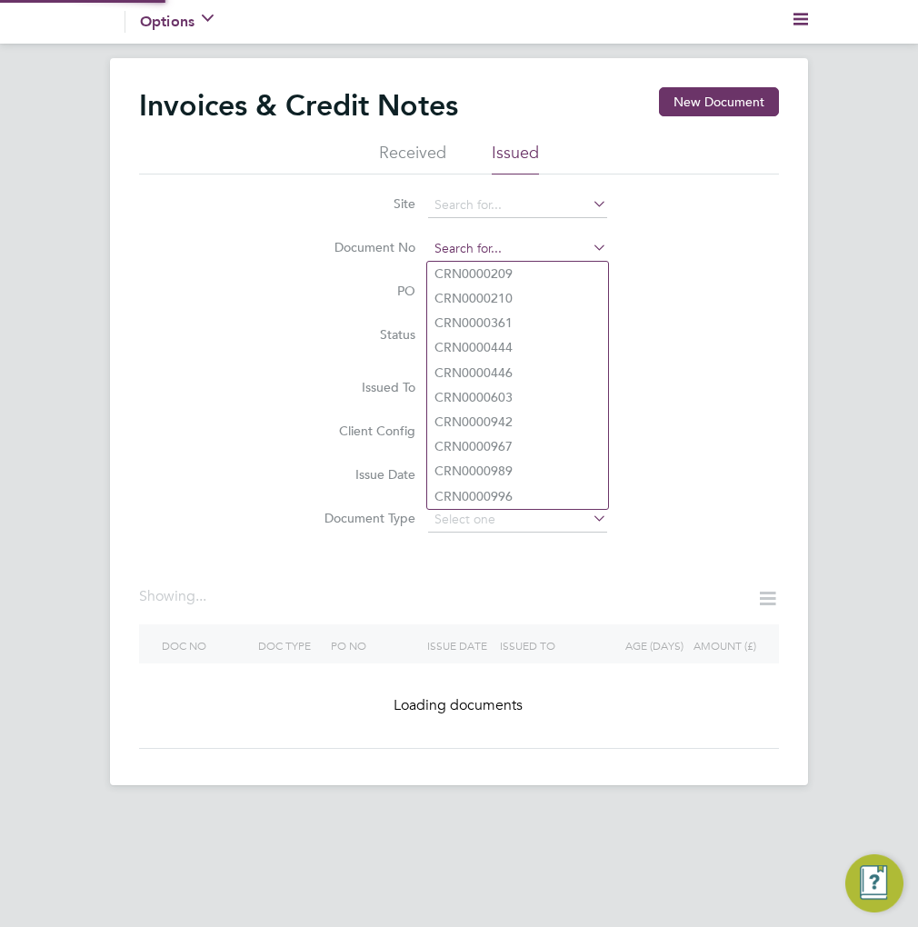
click at [524, 245] on input at bounding box center [517, 248] width 179 height 25
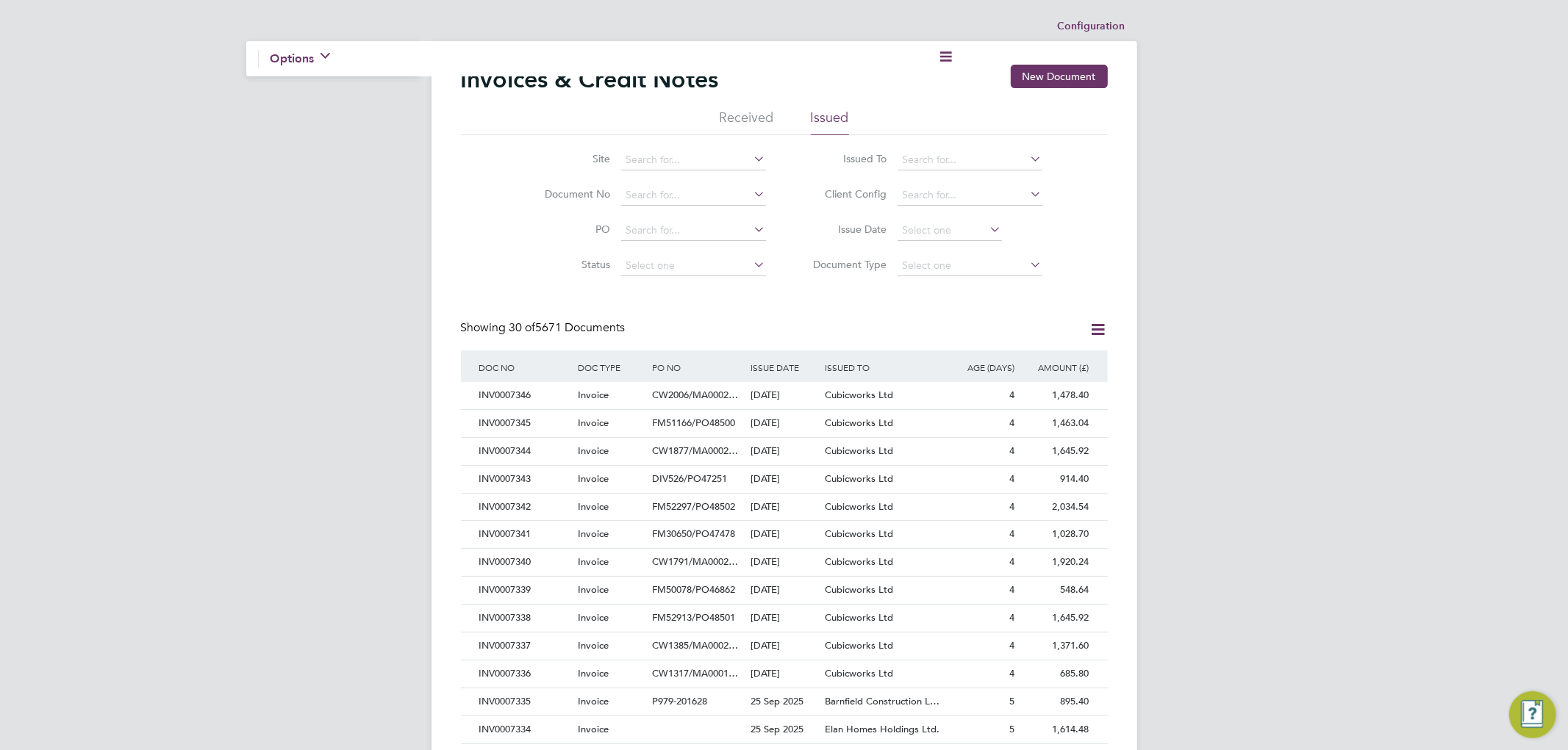
scroll to position [27, 124]
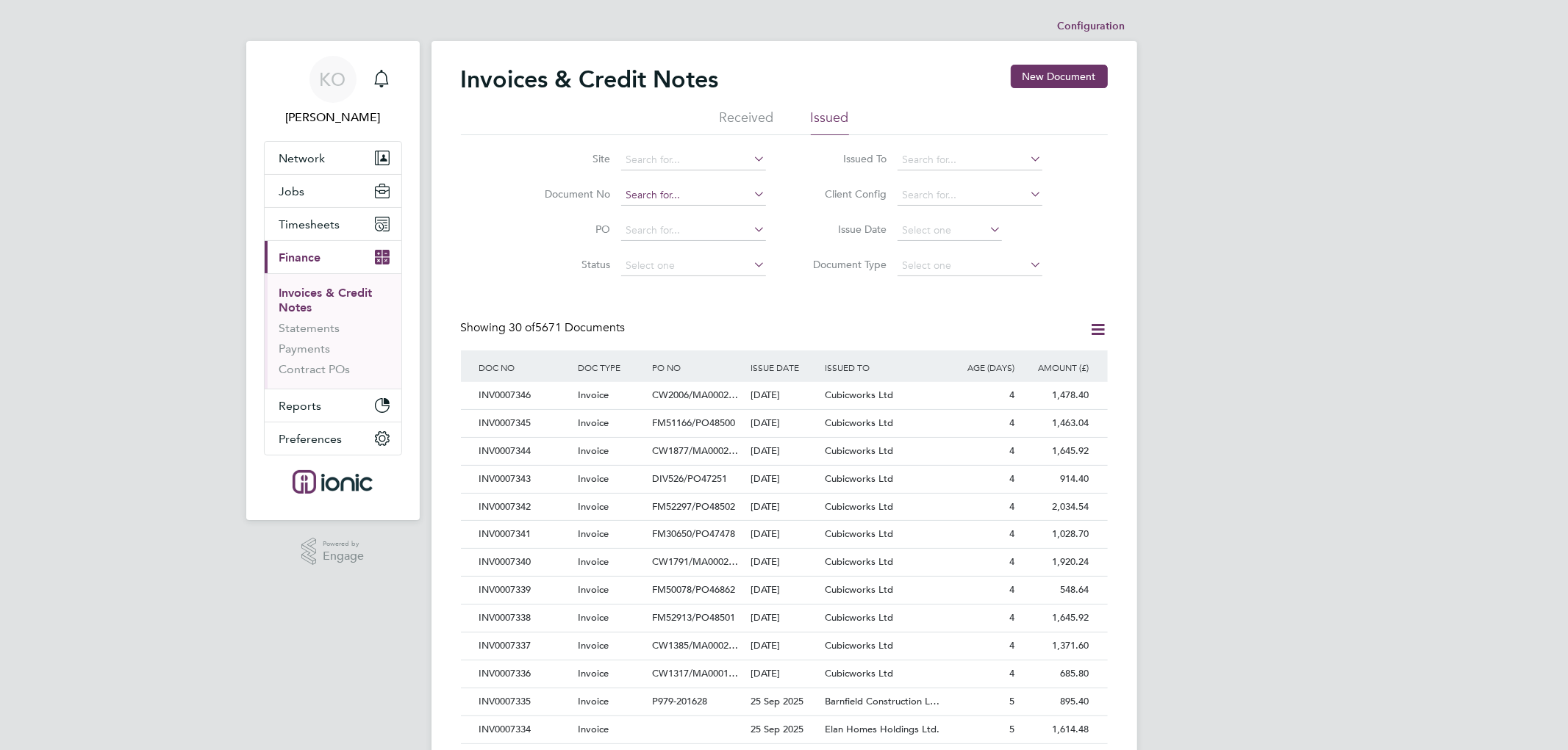
click at [647, 192] on input at bounding box center [693, 195] width 145 height 20
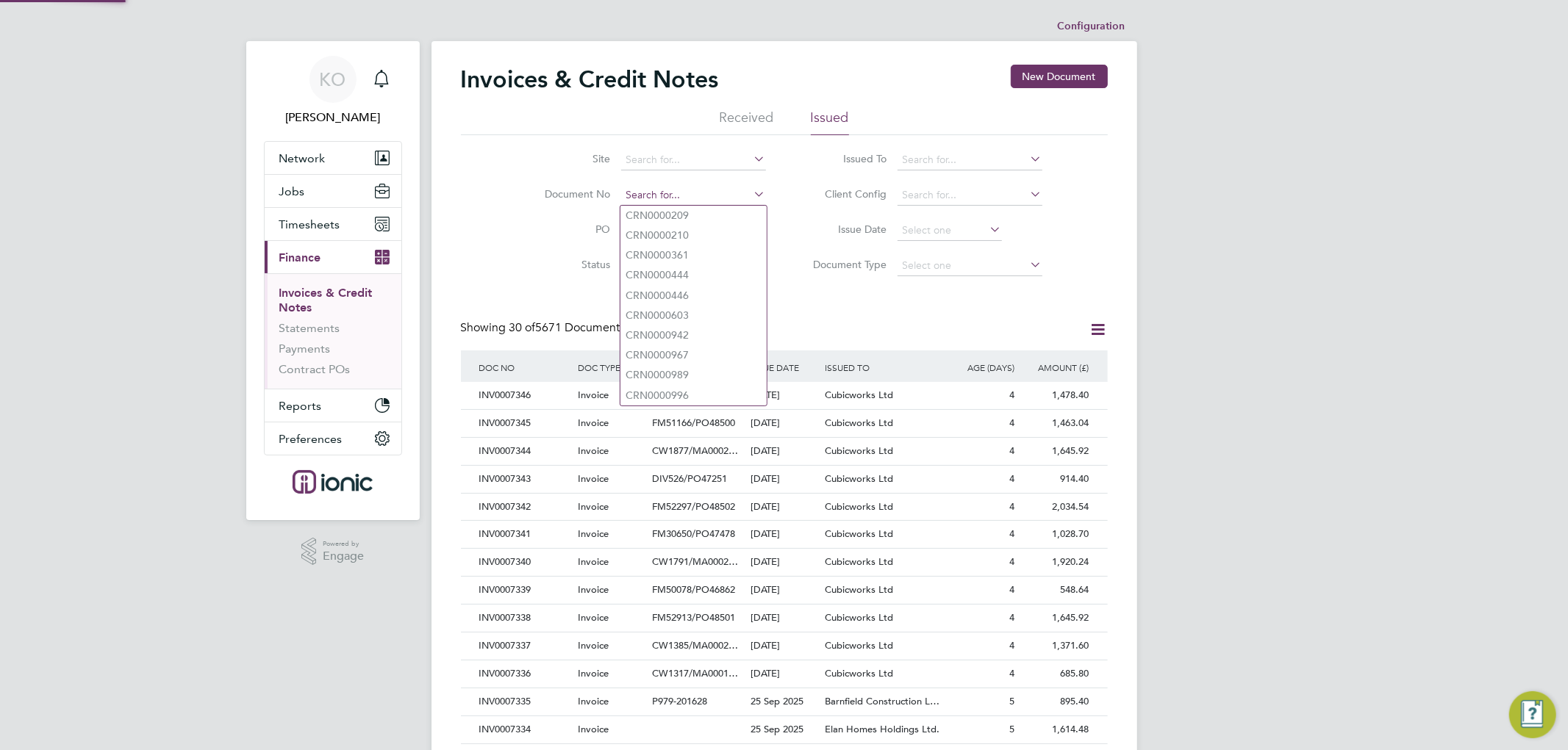
paste input "INV0007161"
type input "INV0007161"
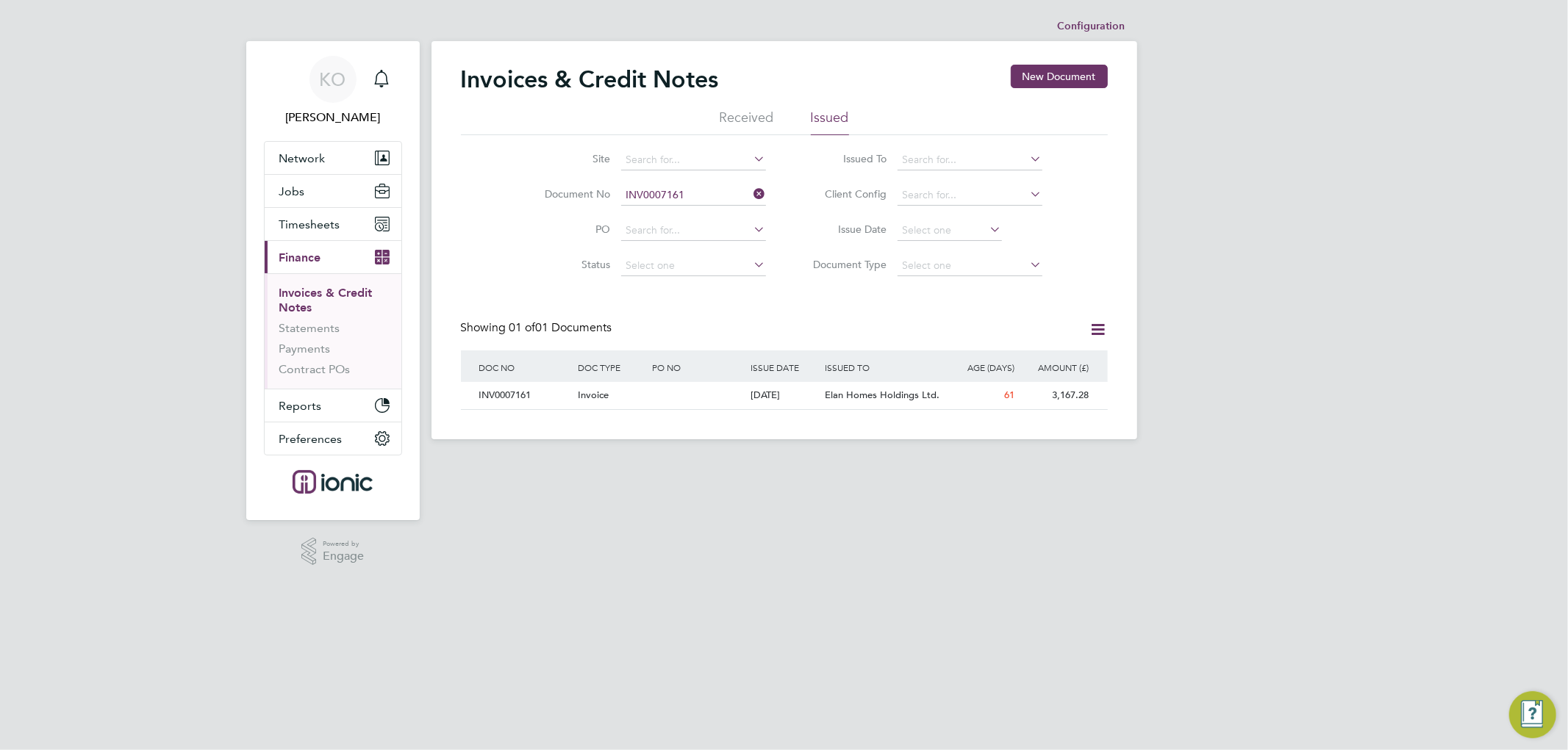
click at [495, 262] on div "Site Document No INV0007161 PO Status Paid Date Issued To Received From Client …" at bounding box center [784, 209] width 647 height 149
click at [705, 192] on input at bounding box center [693, 195] width 145 height 20
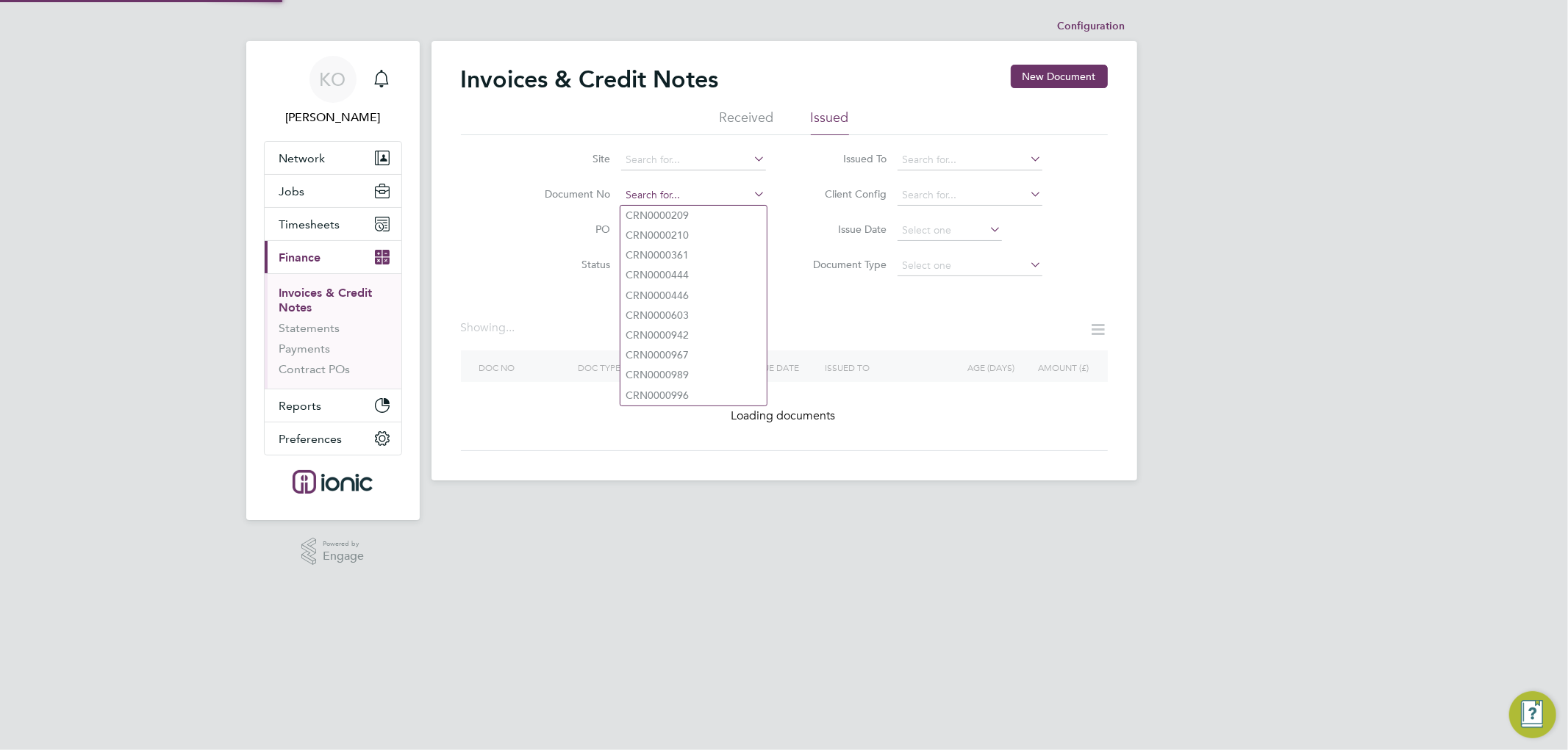
paste input "INV0007162"
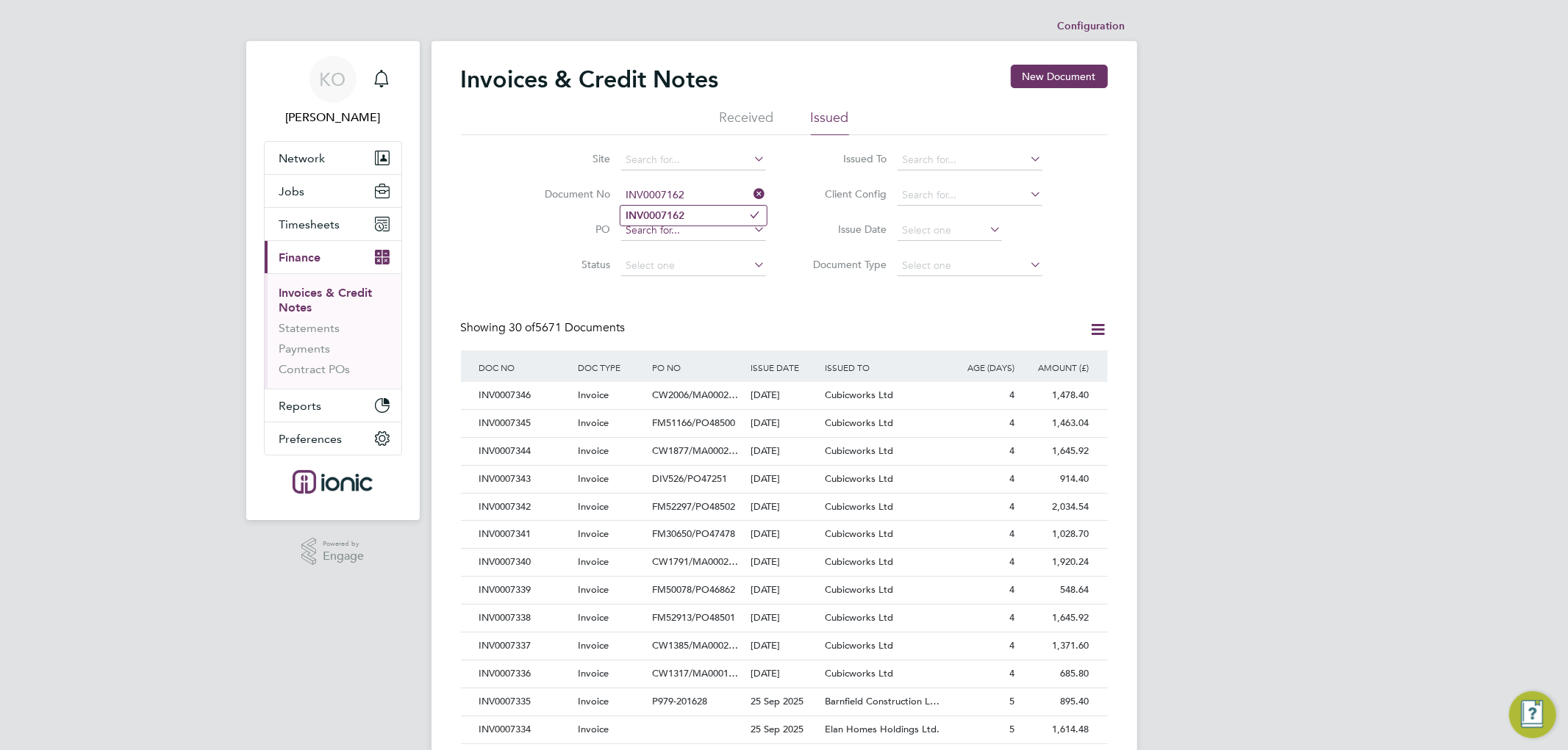
type input "INV0007162"
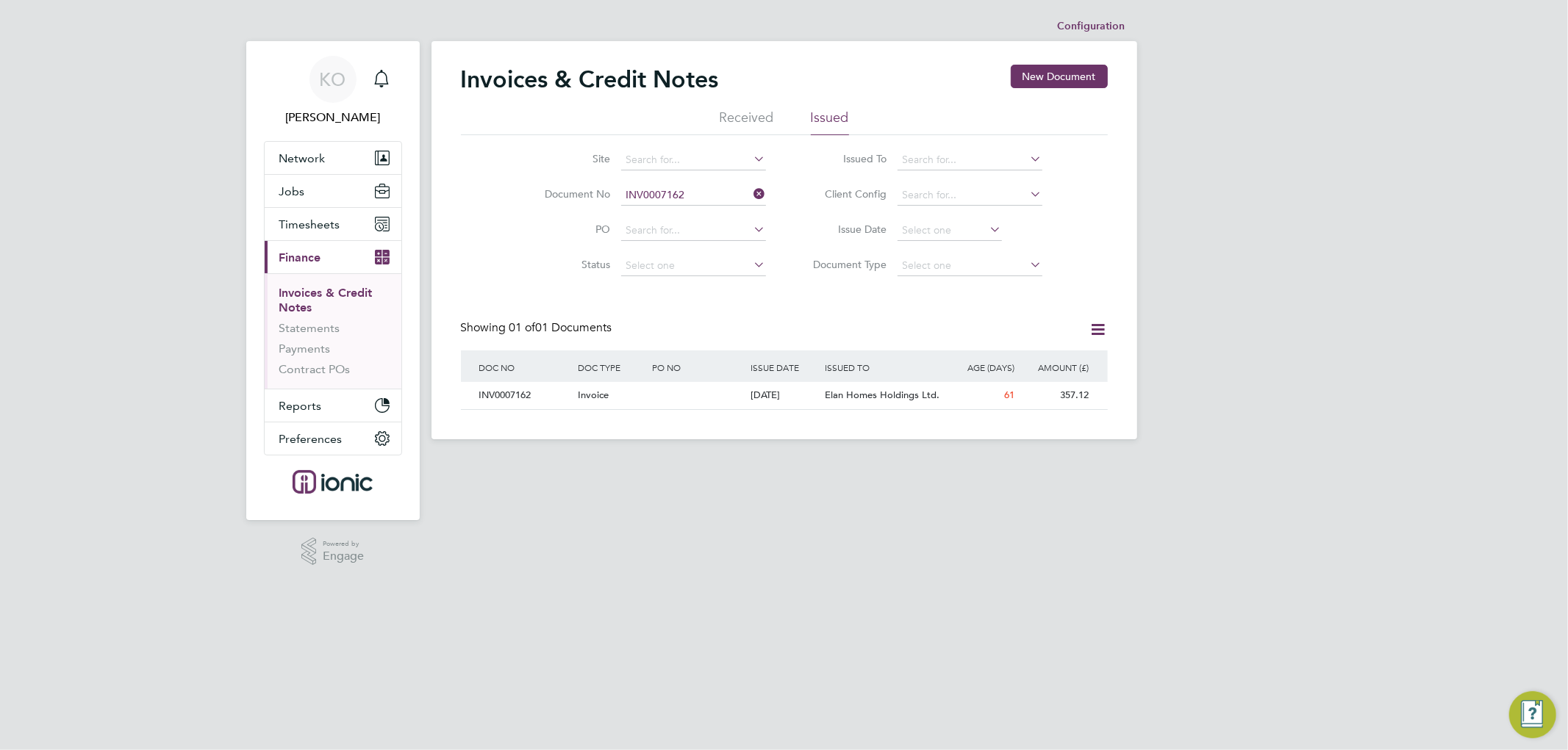
click at [751, 194] on icon at bounding box center [751, 193] width 0 height 20
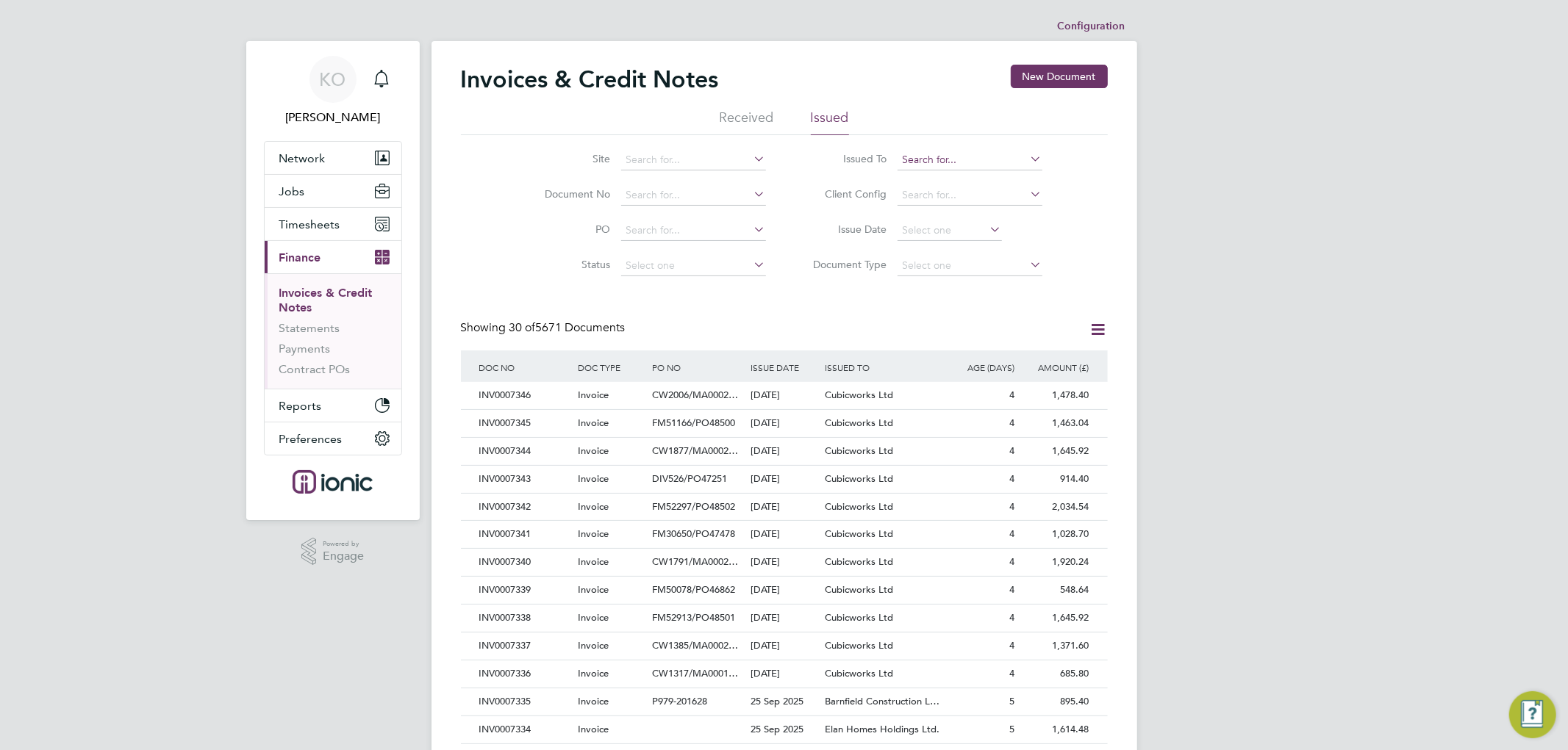
click at [950, 154] on input at bounding box center [970, 159] width 145 height 20
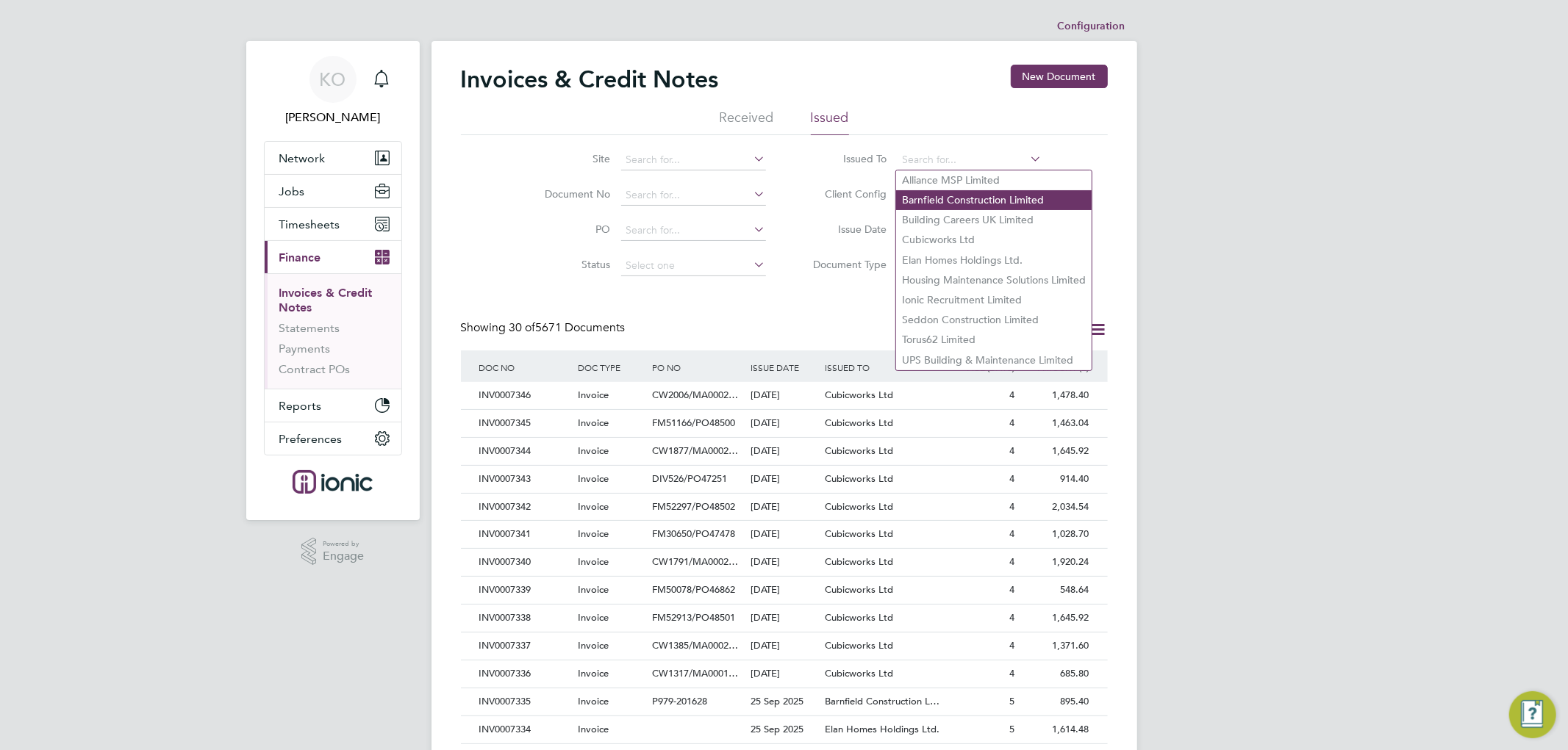
click at [981, 200] on li "Barnfield Construction Limited" at bounding box center [994, 200] width 196 height 20
type input "Barnfield Construction Limited"
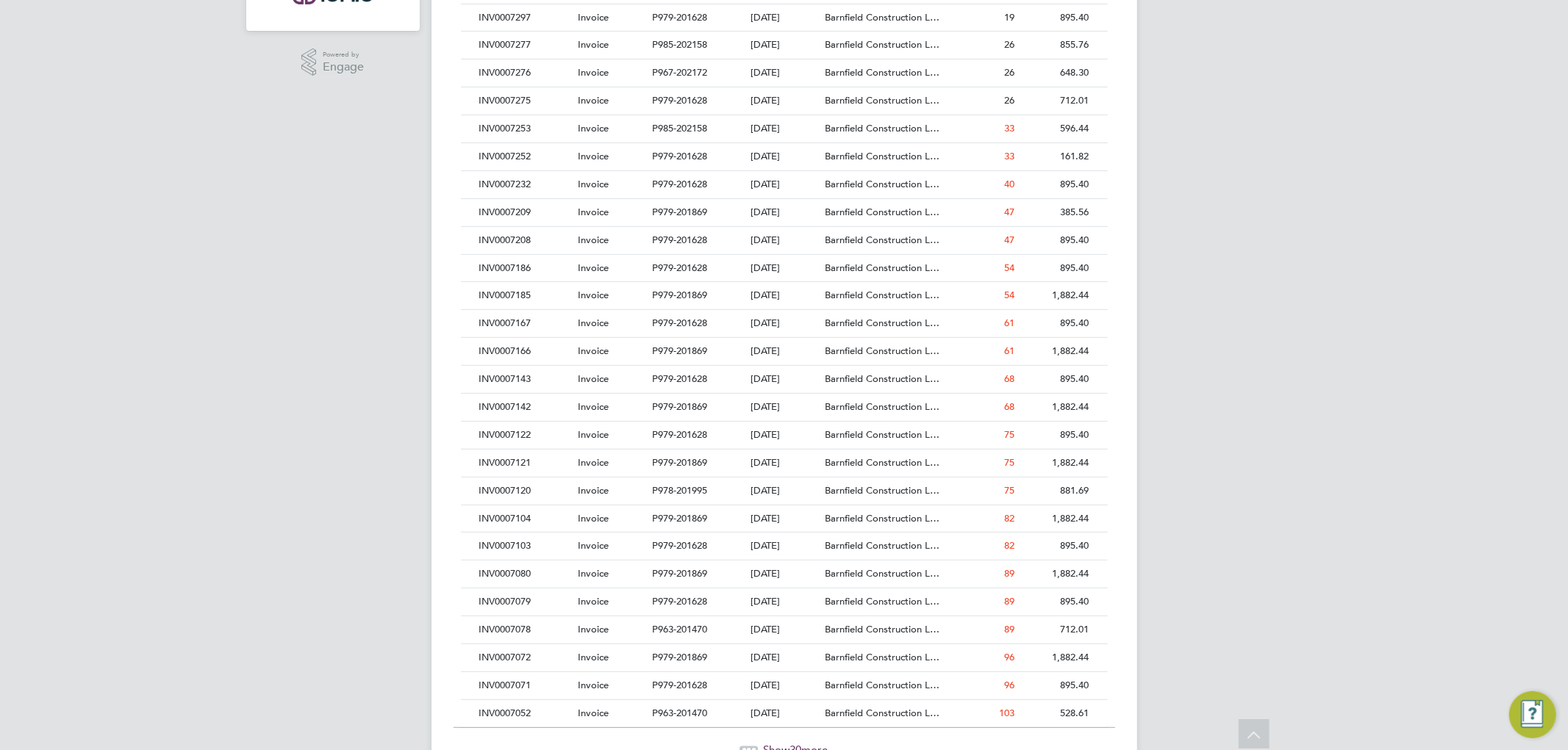
click at [1433, 130] on div "KO Kirsty Owen Notifications Applications: Network Team Members Businesses Site…" at bounding box center [784, 167] width 1568 height 1313
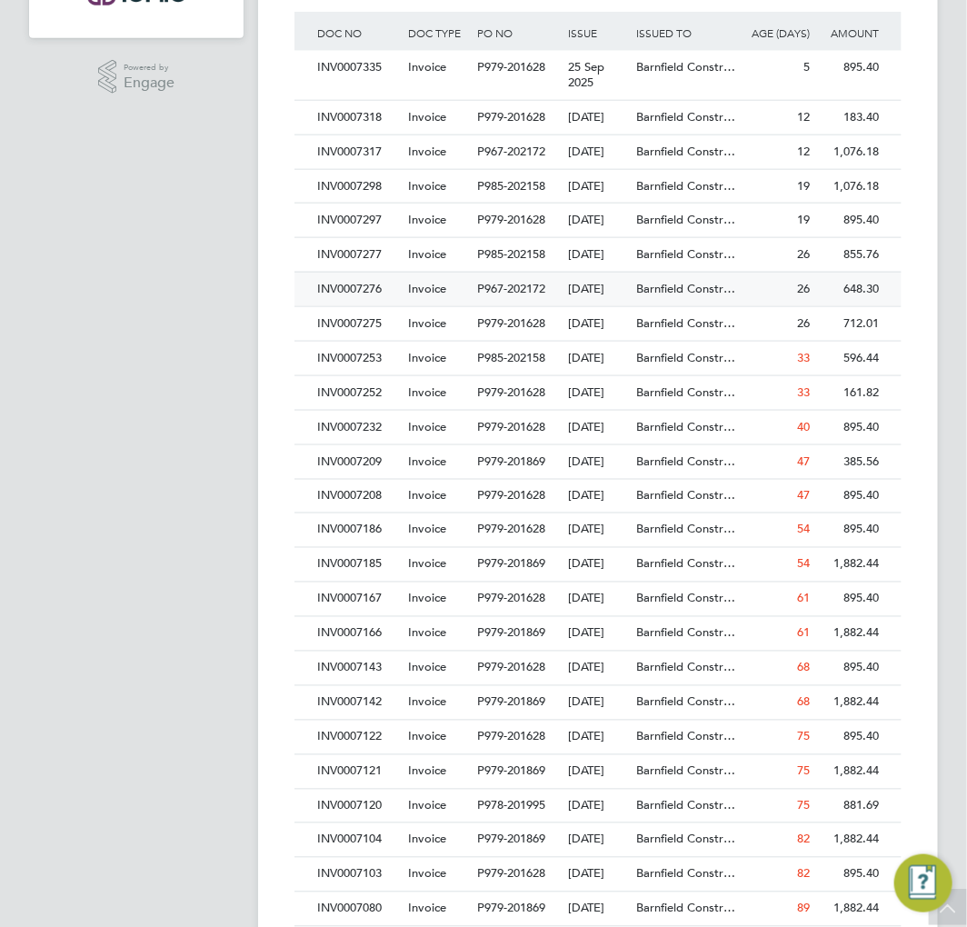
scroll to position [34, 115]
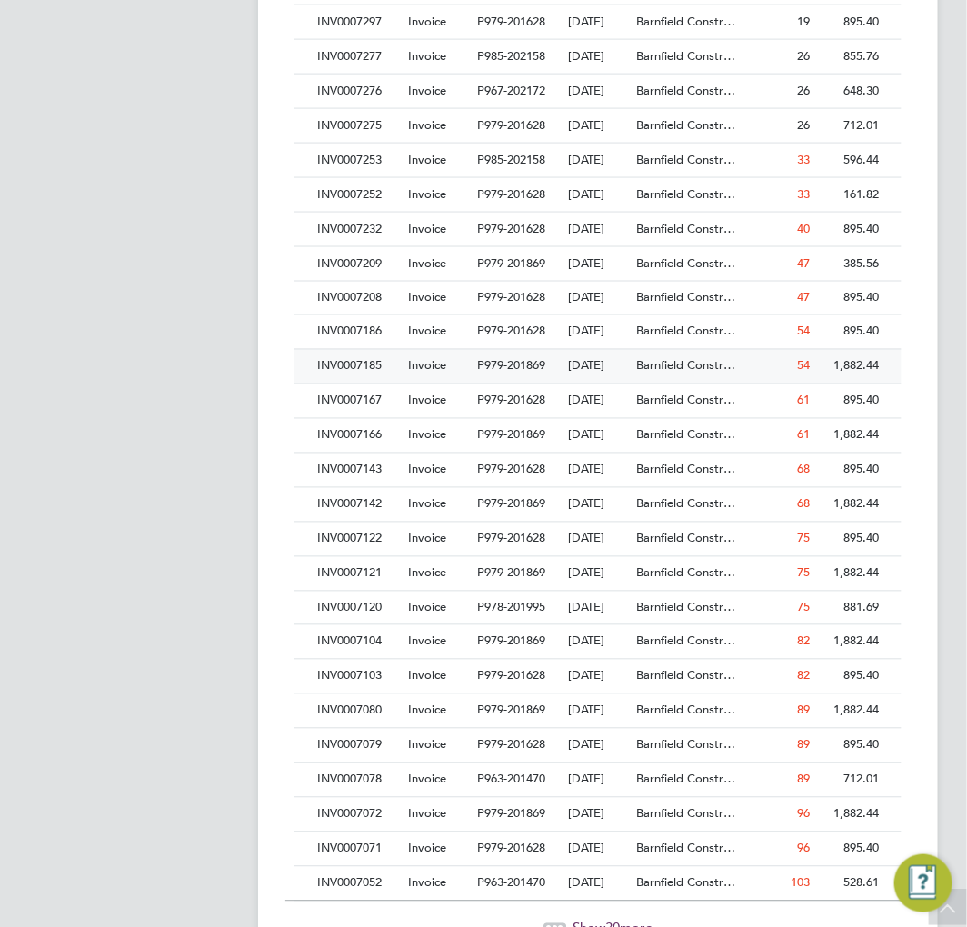
click at [412, 374] on span "Invoice" at bounding box center [427, 365] width 38 height 15
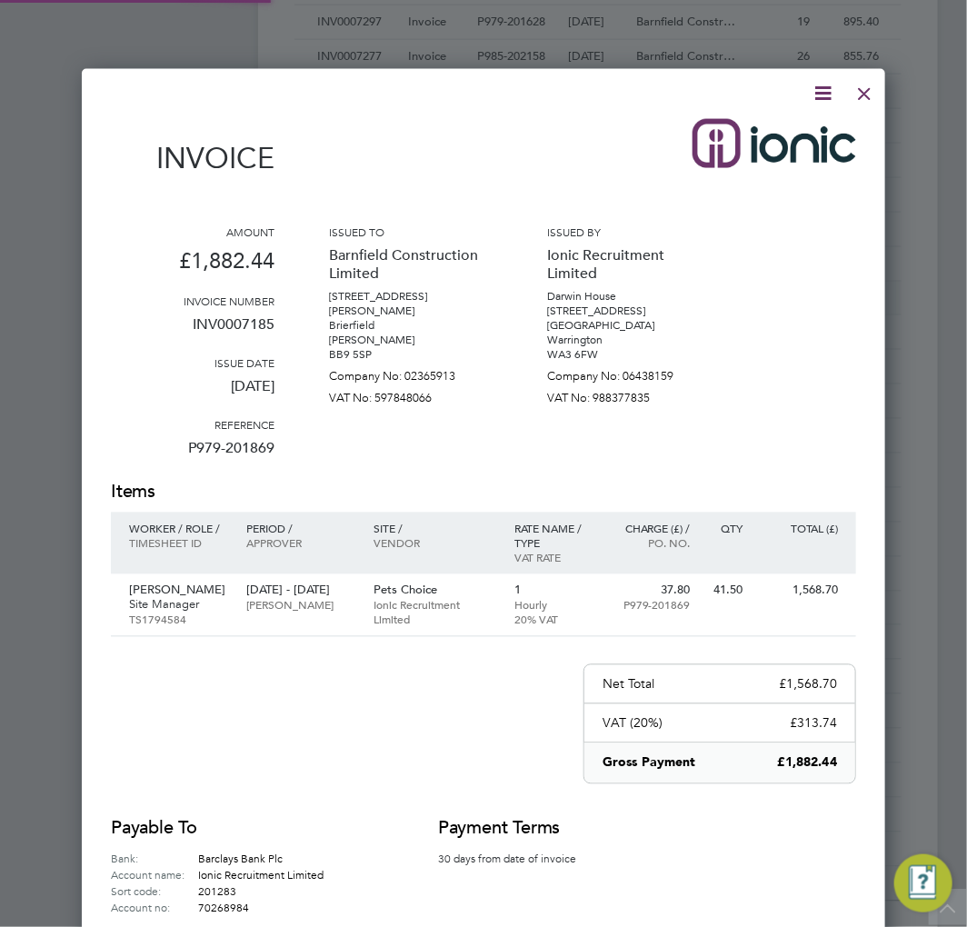
scroll to position [947, 804]
click at [831, 87] on icon at bounding box center [823, 93] width 23 height 23
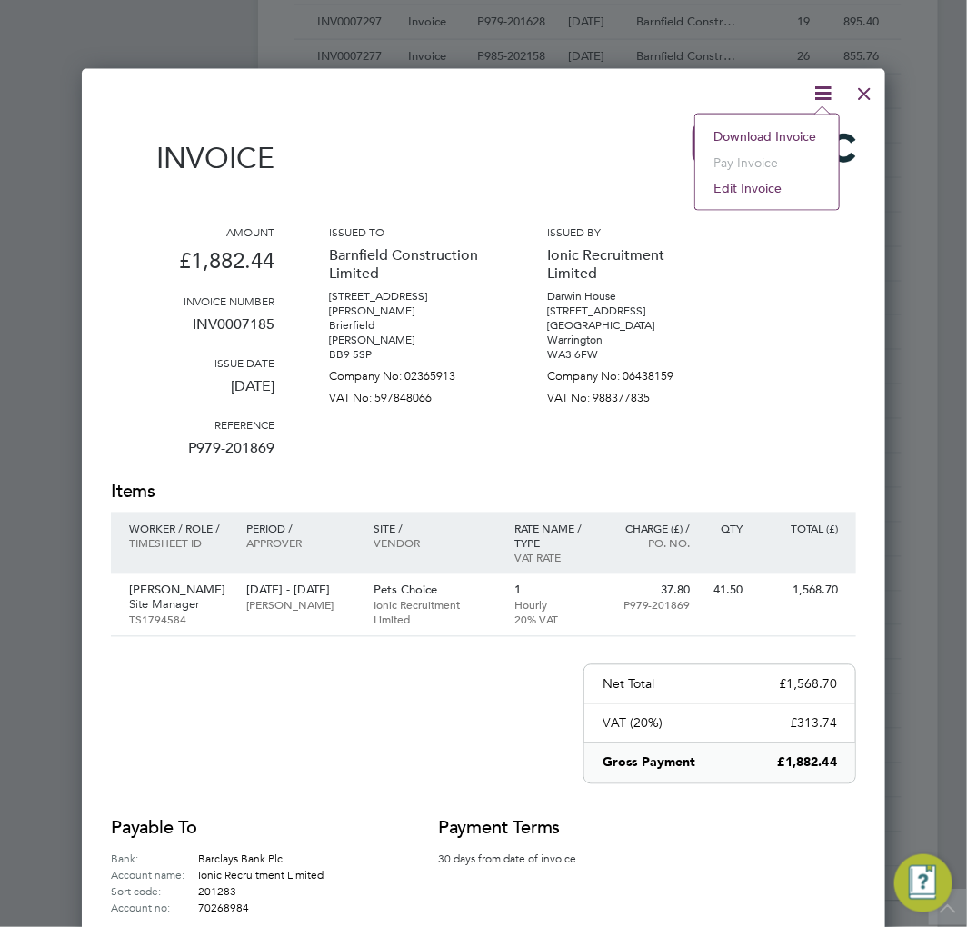
click at [798, 139] on li "Download Invoice" at bounding box center [766, 136] width 125 height 25
click at [866, 87] on div at bounding box center [864, 89] width 33 height 33
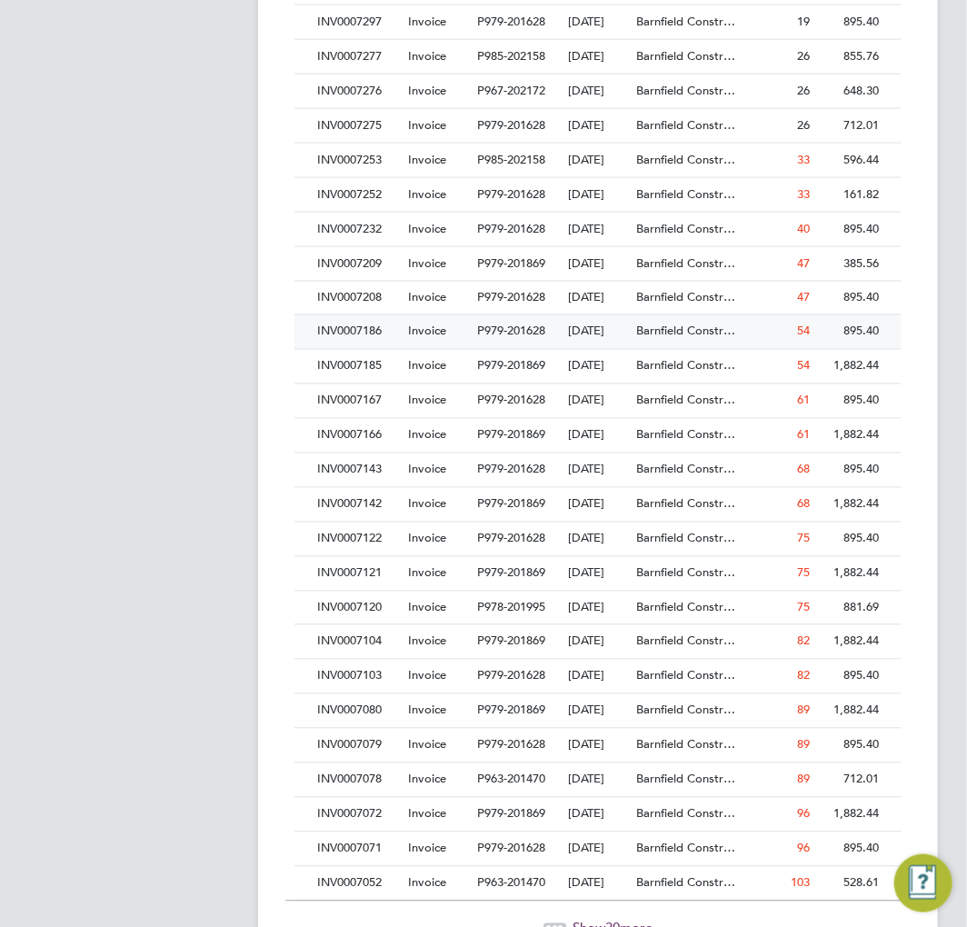
click at [412, 339] on span "Invoice" at bounding box center [427, 331] width 38 height 15
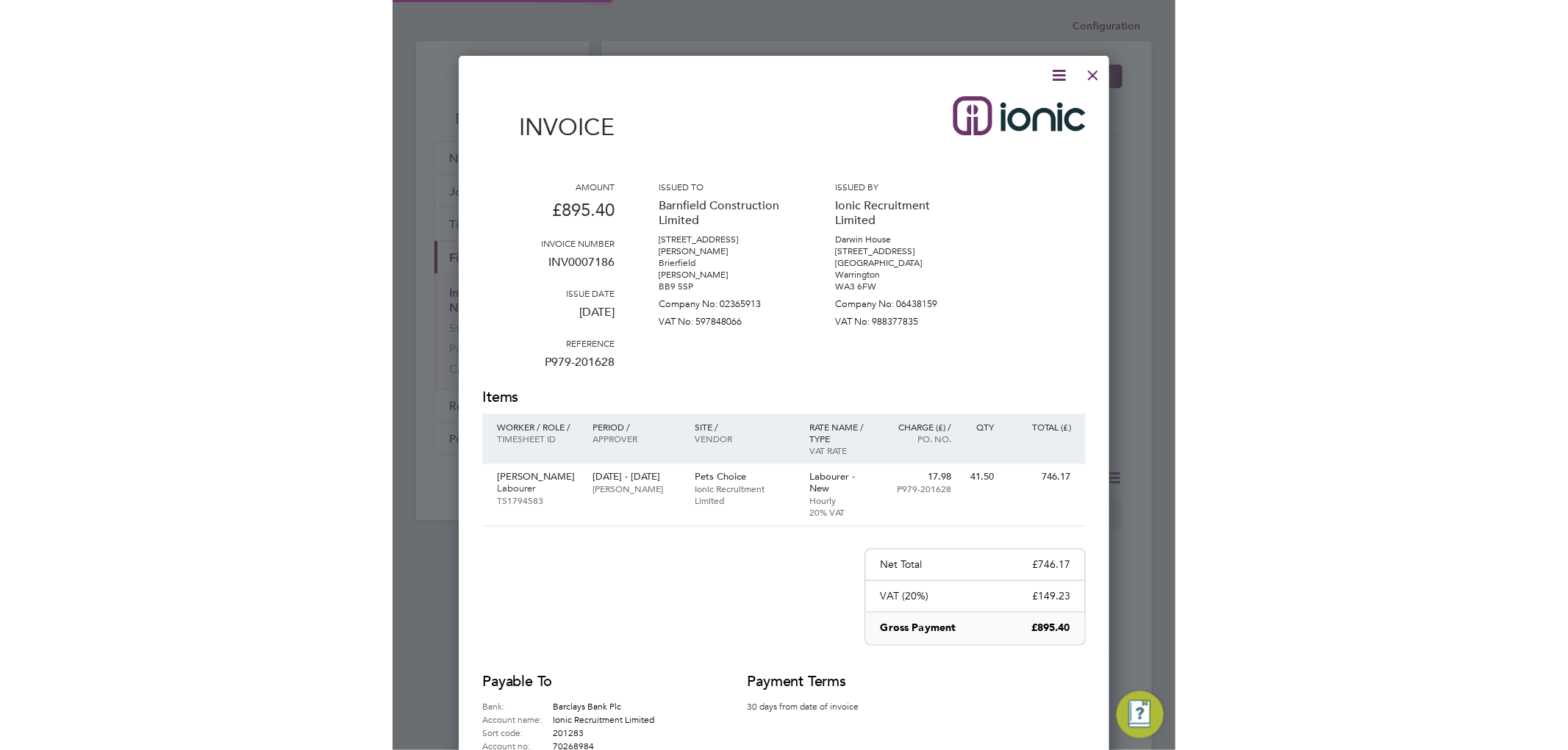
scroll to position [777, 650]
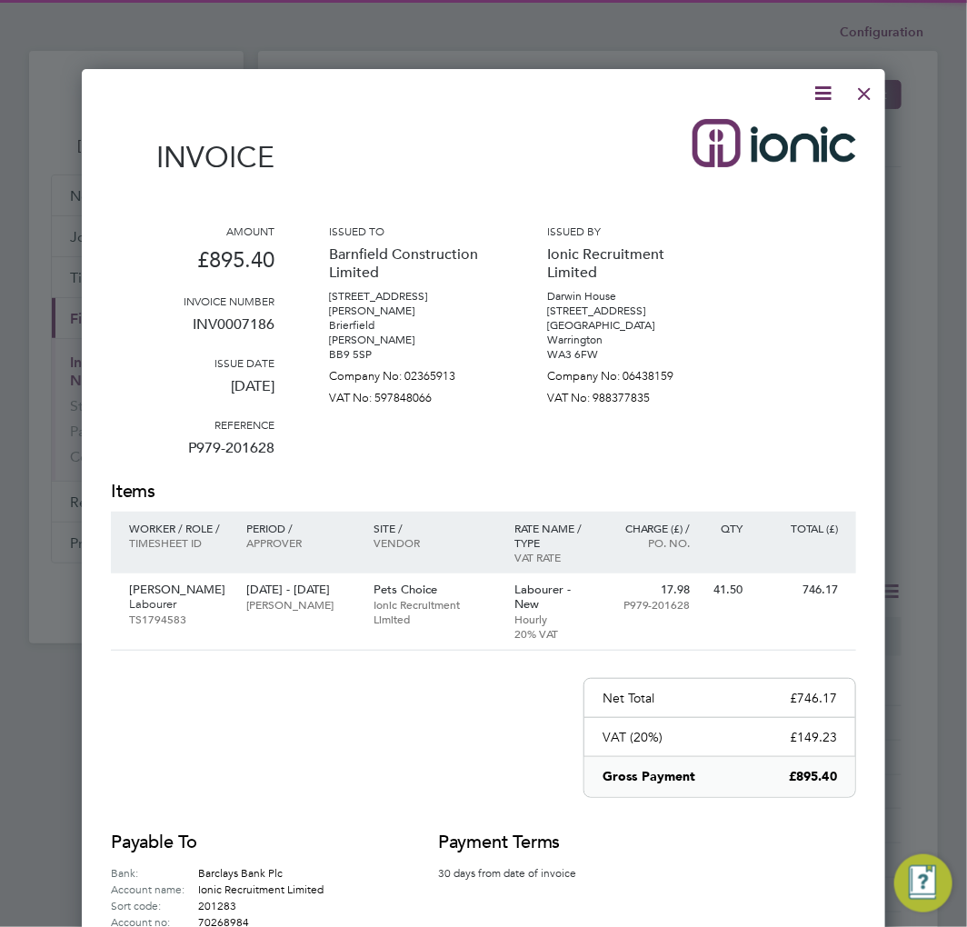
click at [827, 85] on icon at bounding box center [823, 93] width 23 height 23
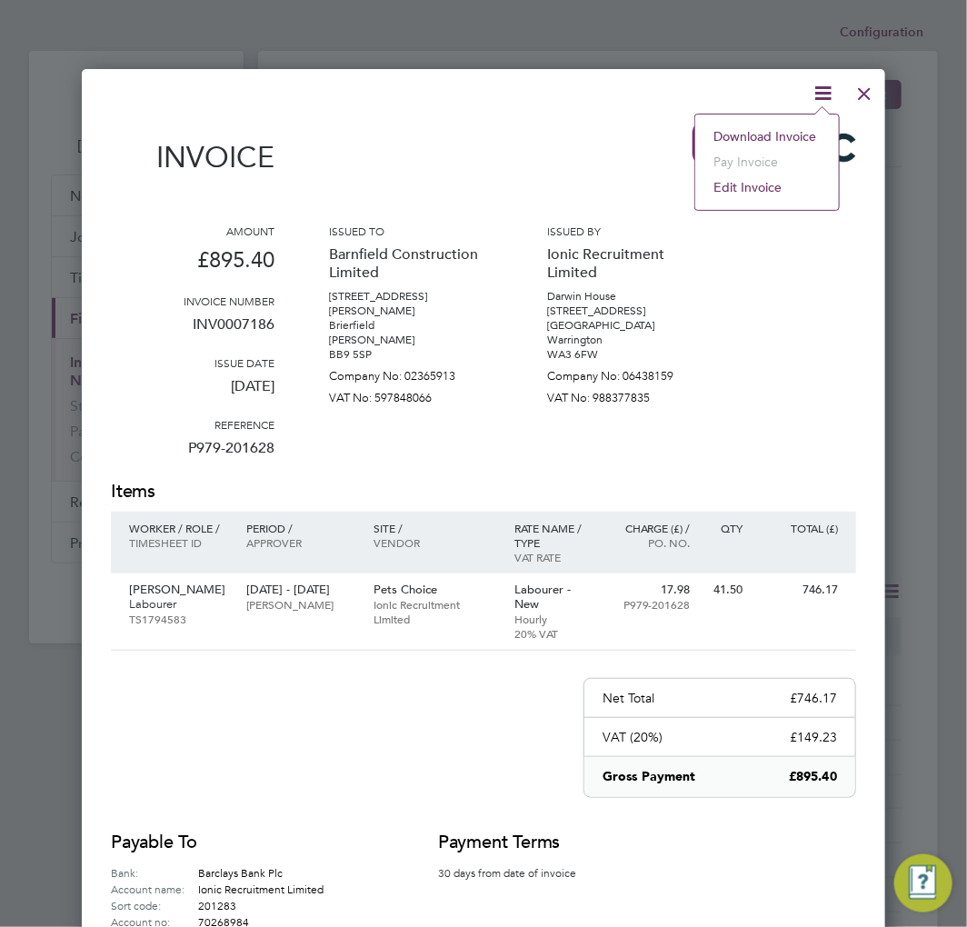
click at [783, 136] on li "Download Invoice" at bounding box center [766, 136] width 125 height 25
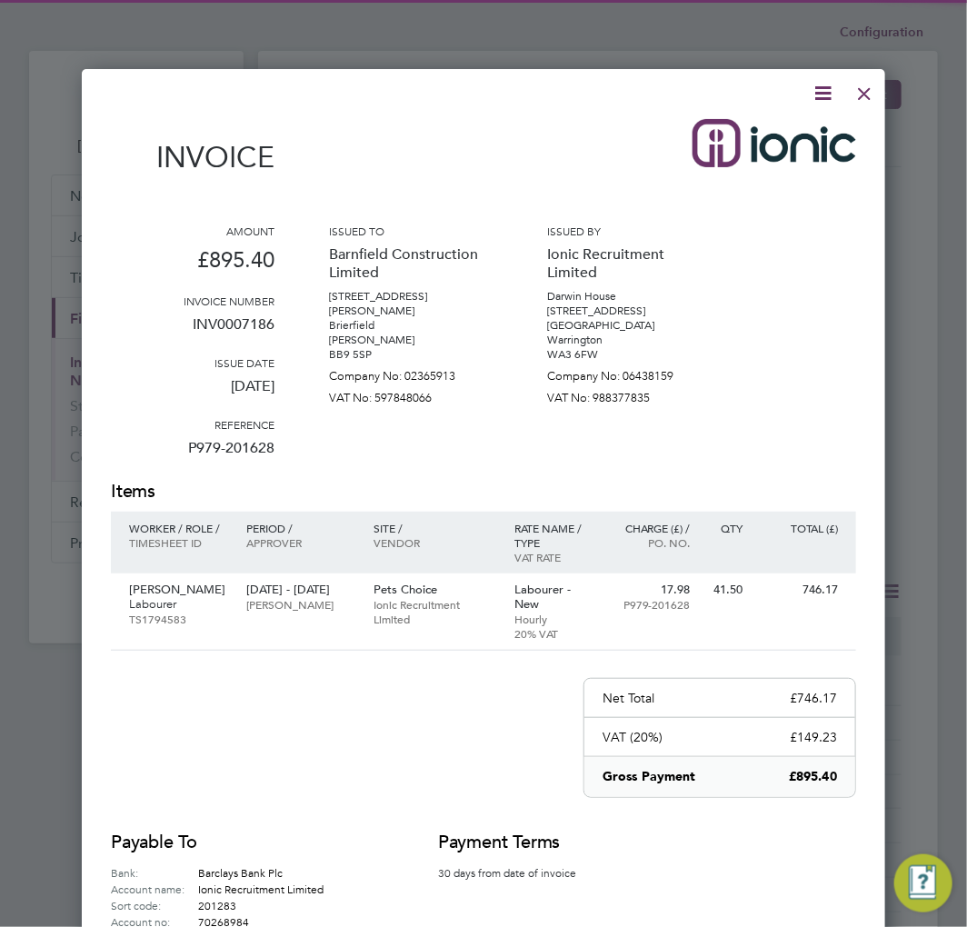
click at [858, 92] on div at bounding box center [864, 89] width 33 height 33
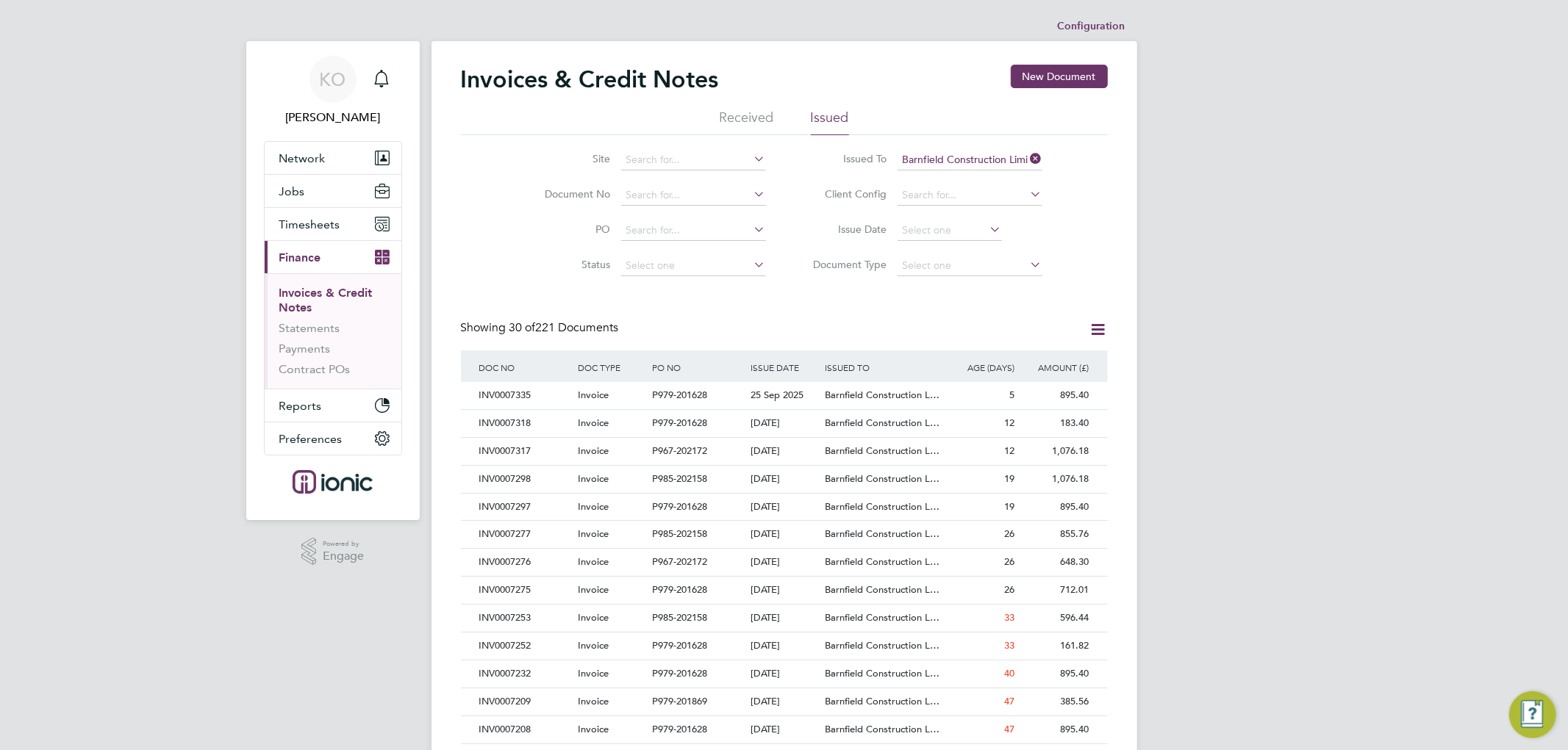
scroll to position [7, 7]
click at [657, 257] on input at bounding box center [693, 265] width 145 height 20
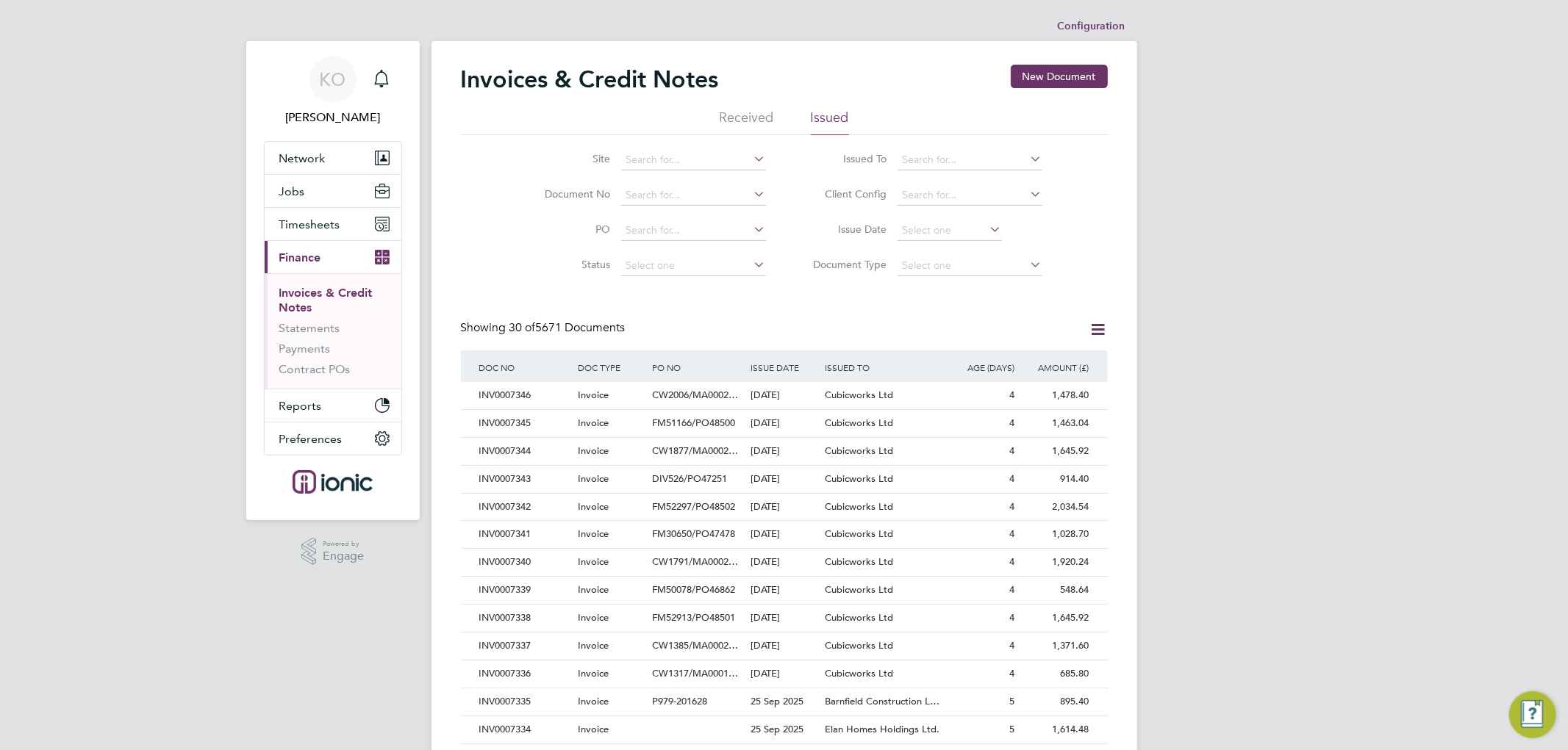
click at [784, 322] on div "Showing 30 of 5671 Documents" at bounding box center [784, 335] width 647 height 30
click at [303, 218] on span "Timesheets" at bounding box center [309, 224] width 61 height 14
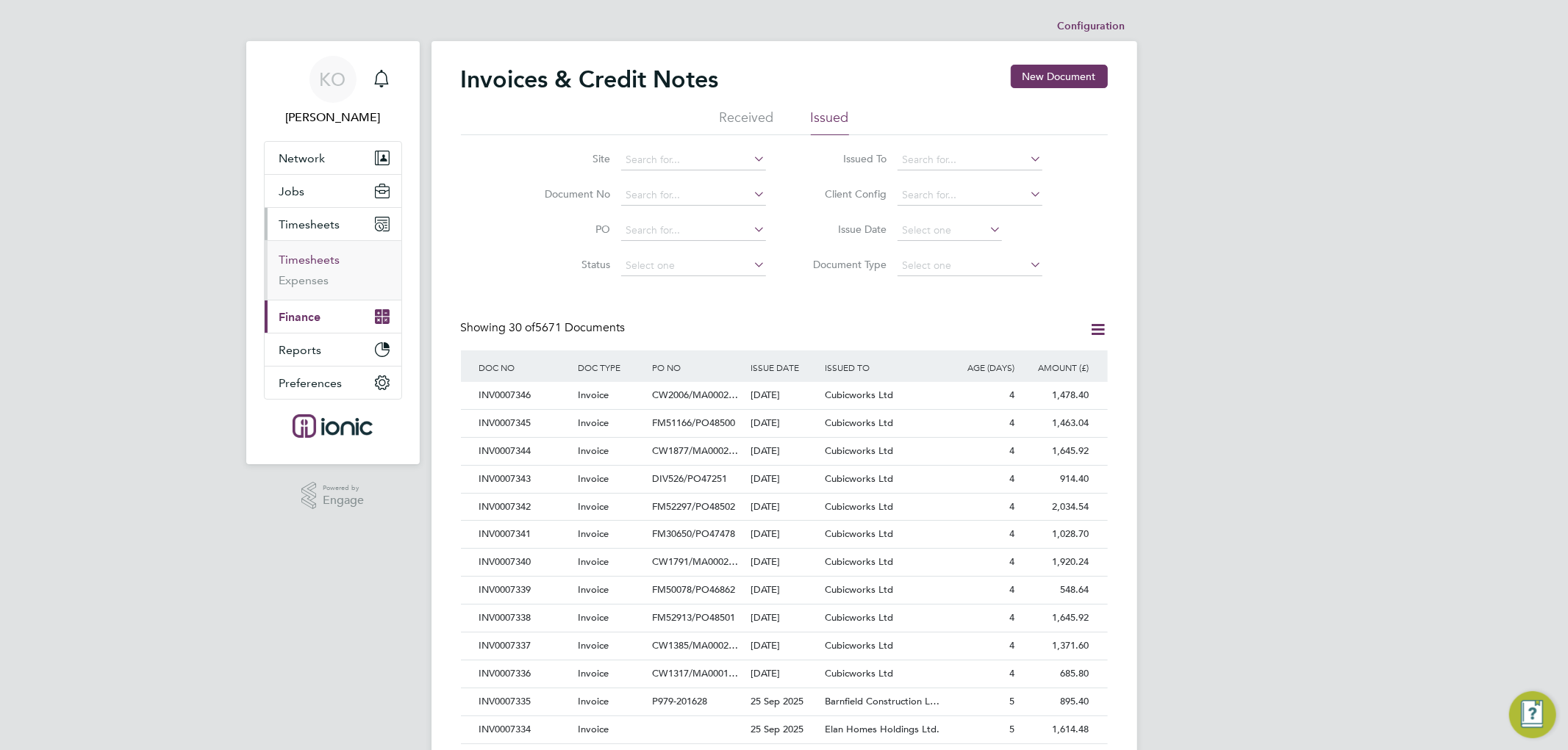
click at [288, 259] on link "Timesheets" at bounding box center [309, 259] width 61 height 14
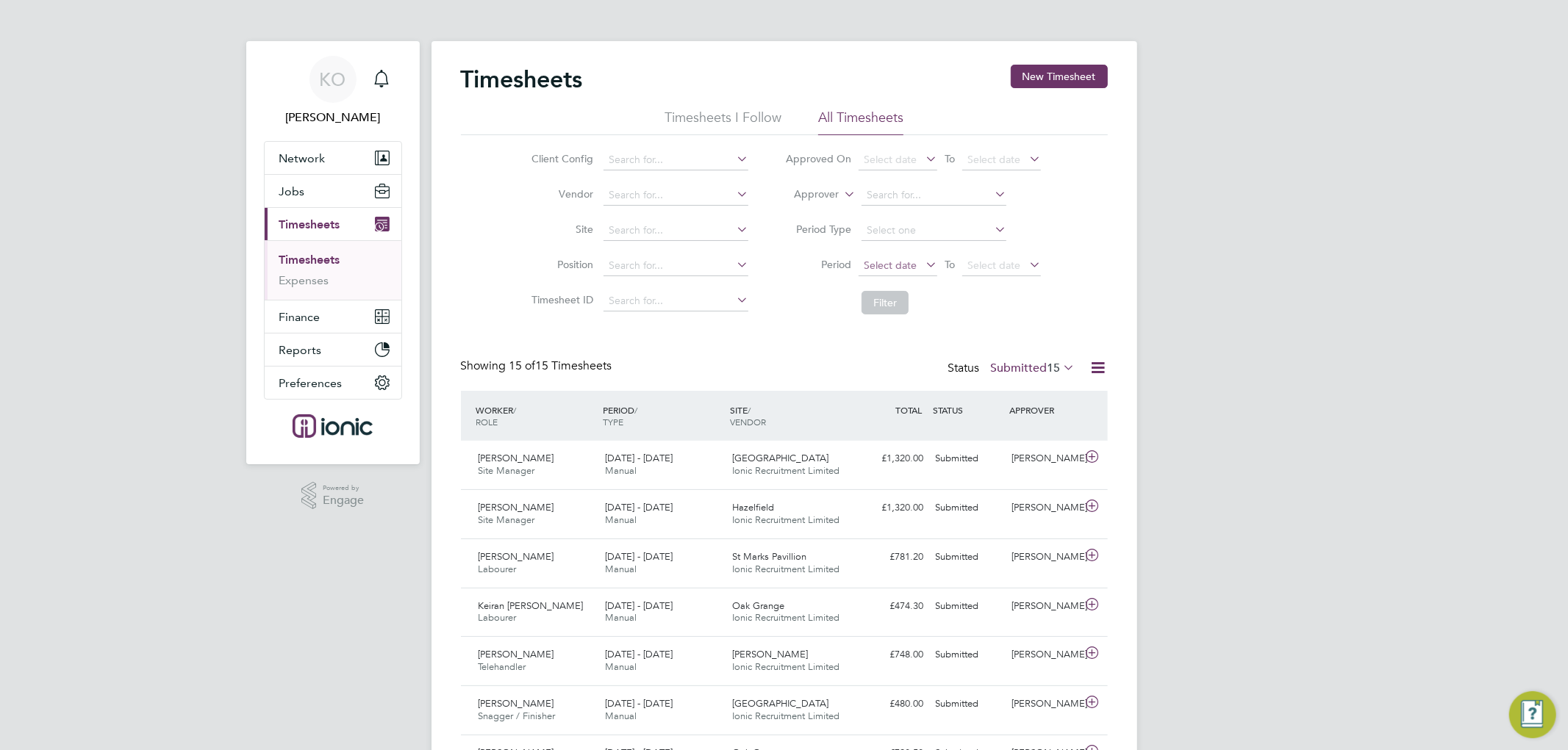
click at [894, 265] on span "Select date" at bounding box center [890, 265] width 53 height 13
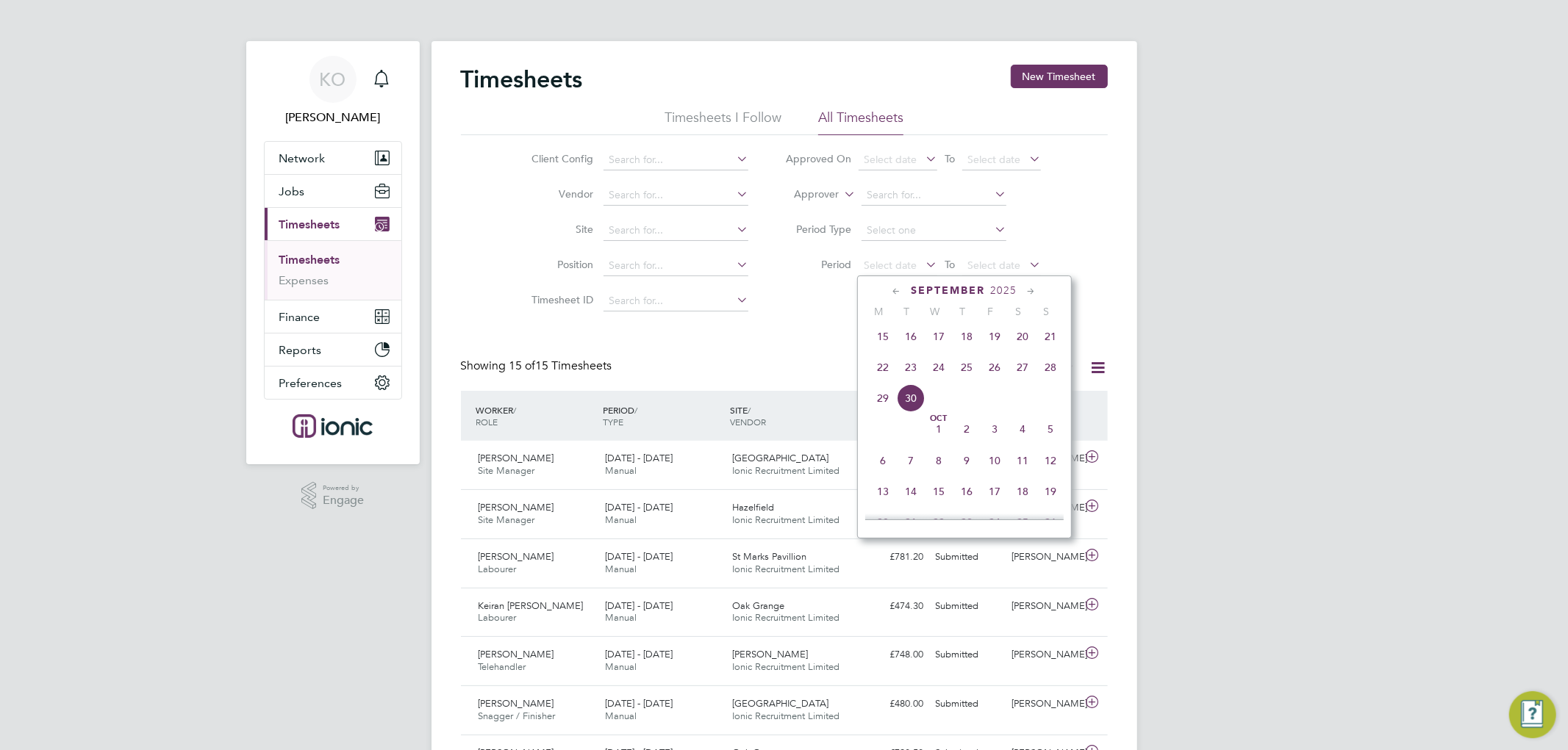
click at [885, 363] on span "22" at bounding box center [882, 367] width 28 height 28
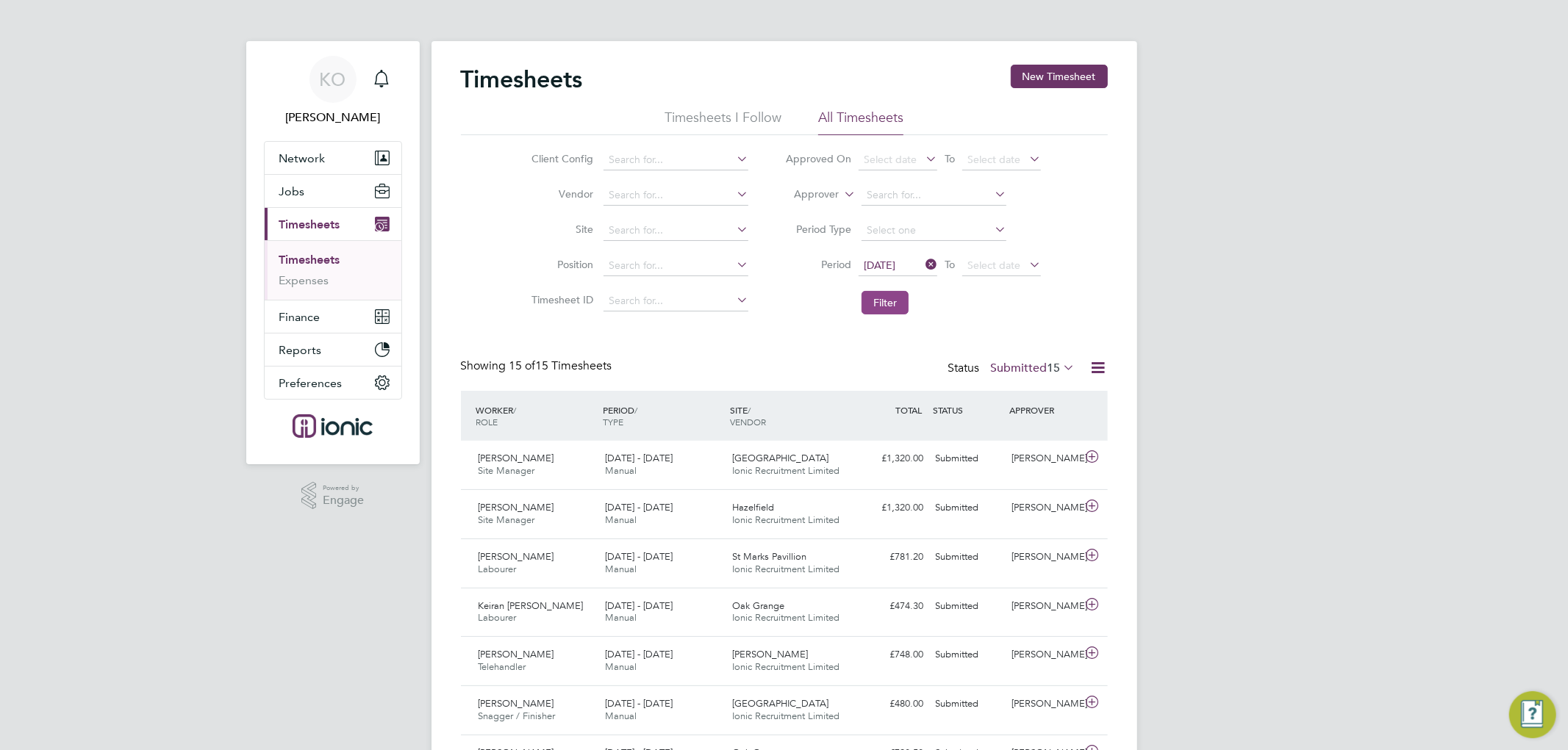
click at [884, 302] on button "Filter" at bounding box center [885, 302] width 47 height 23
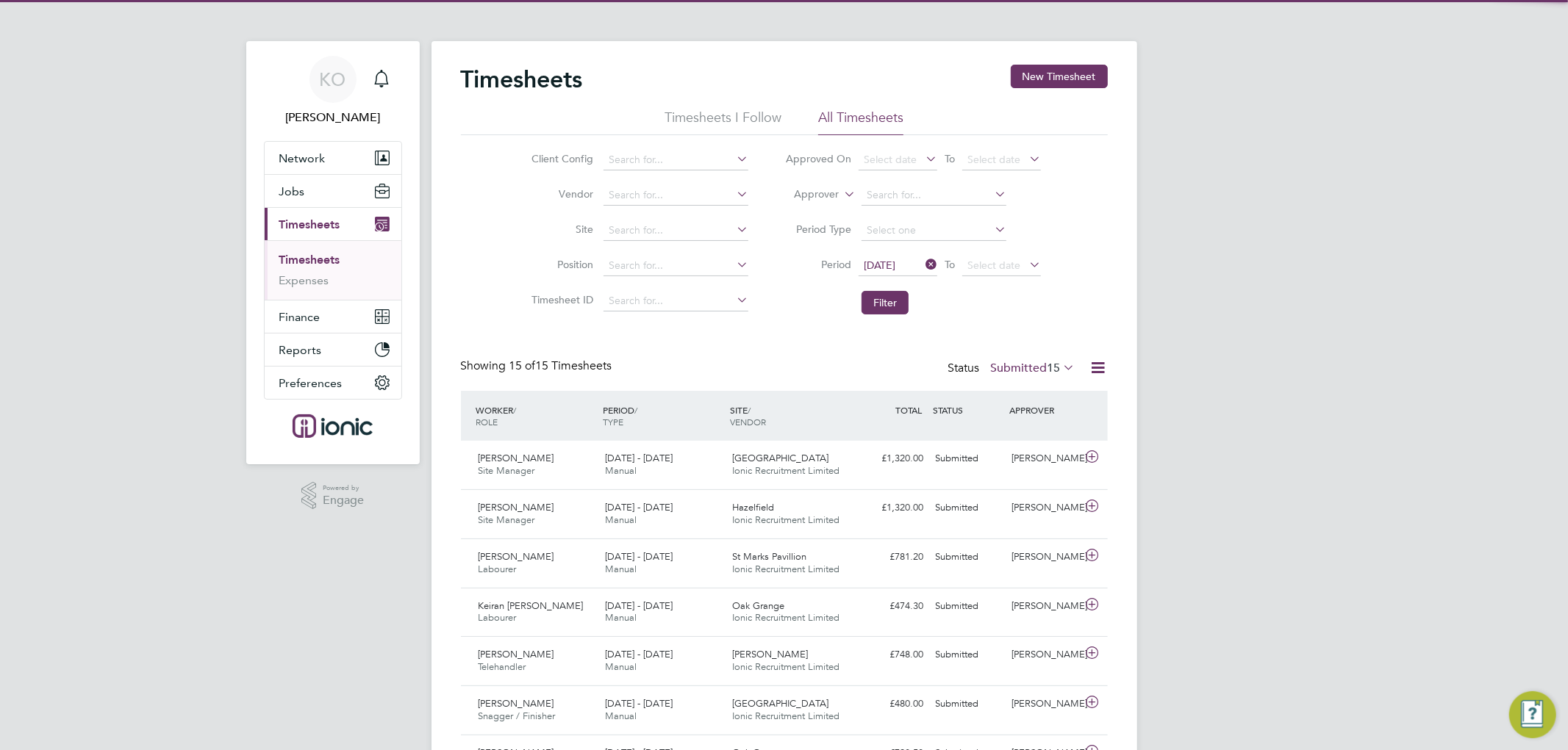
click at [746, 327] on div "Timesheets New Timesheet Timesheets I Follow All Timesheets Client Config Vendo…" at bounding box center [784, 621] width 647 height 1112
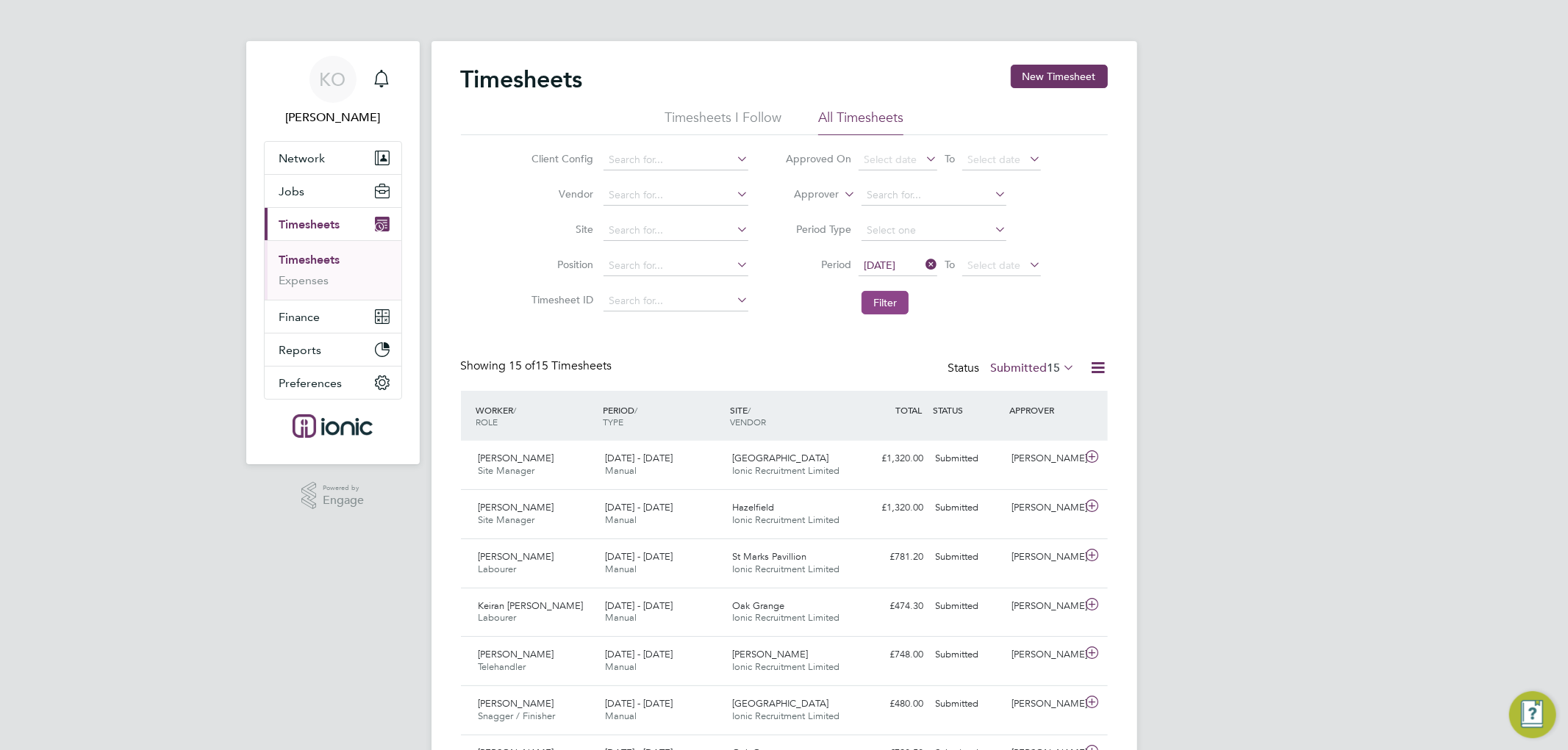
click at [886, 300] on button "Filter" at bounding box center [885, 302] width 47 height 23
click at [878, 302] on button "Filter" at bounding box center [885, 302] width 47 height 23
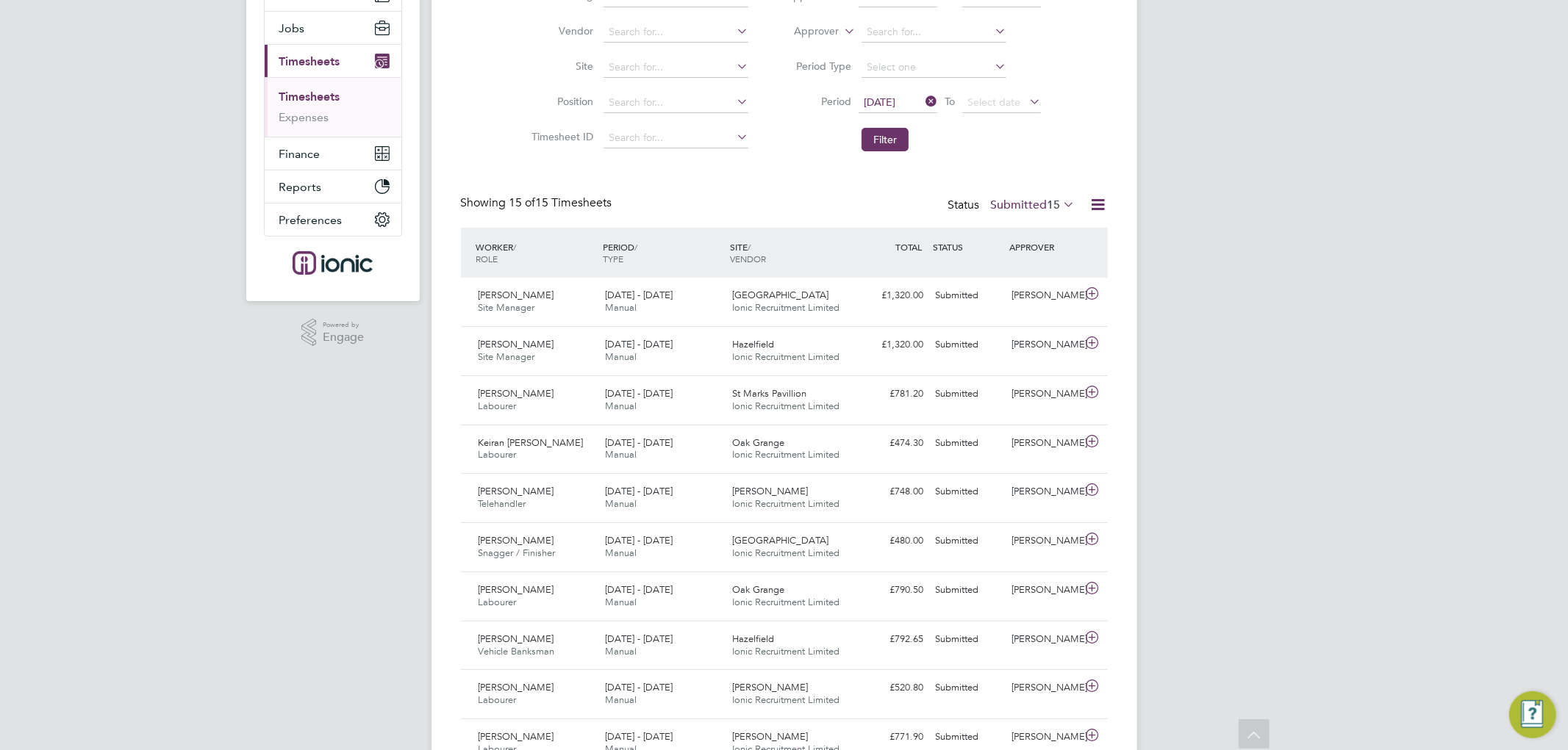
click at [1047, 207] on span "15" at bounding box center [1054, 204] width 13 height 15
click at [856, 196] on div "Showing 15 of 15 Timesheets Status Submitted 15" at bounding box center [784, 212] width 647 height 32
